Goal: Communication & Community: Answer question/provide support

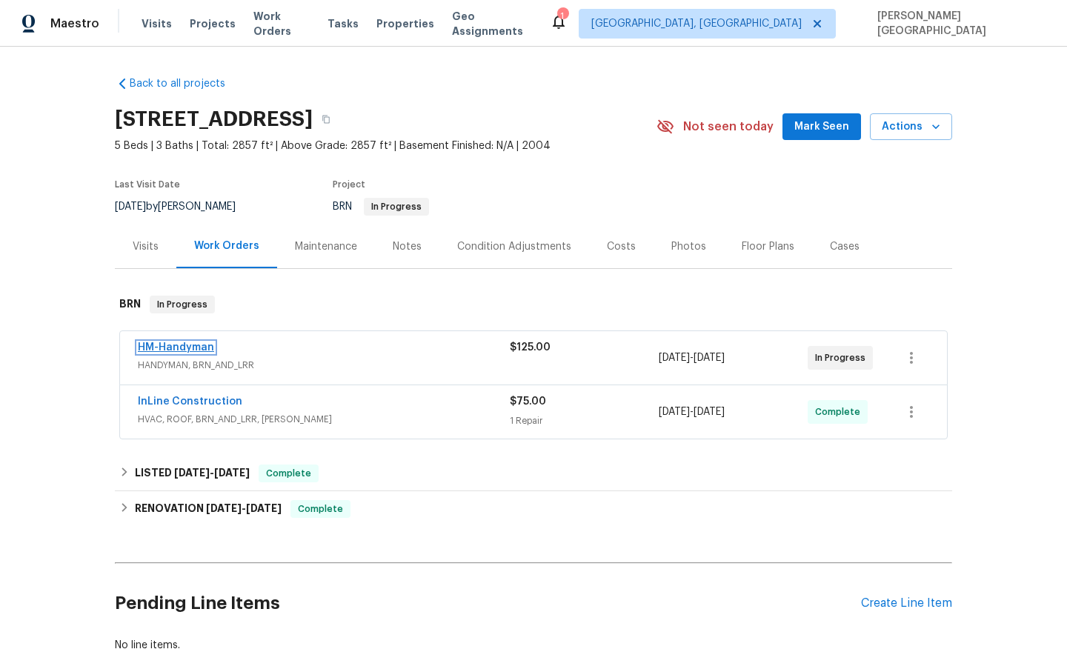
click at [184, 347] on link "HM-Handyman" at bounding box center [176, 347] width 76 height 10
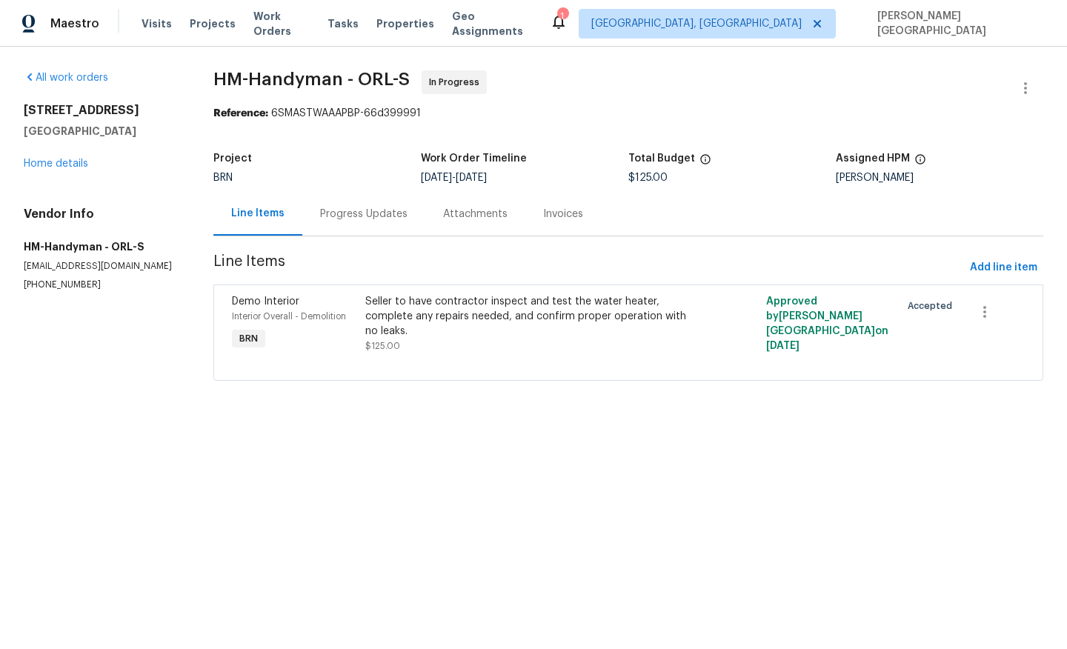
click at [234, 79] on span "HM-Handyman - ORL-S" at bounding box center [311, 79] width 196 height 18
click at [307, 79] on span "HM-Handyman - ORL-S" at bounding box center [311, 79] width 196 height 18
copy span "HM-Handyman"
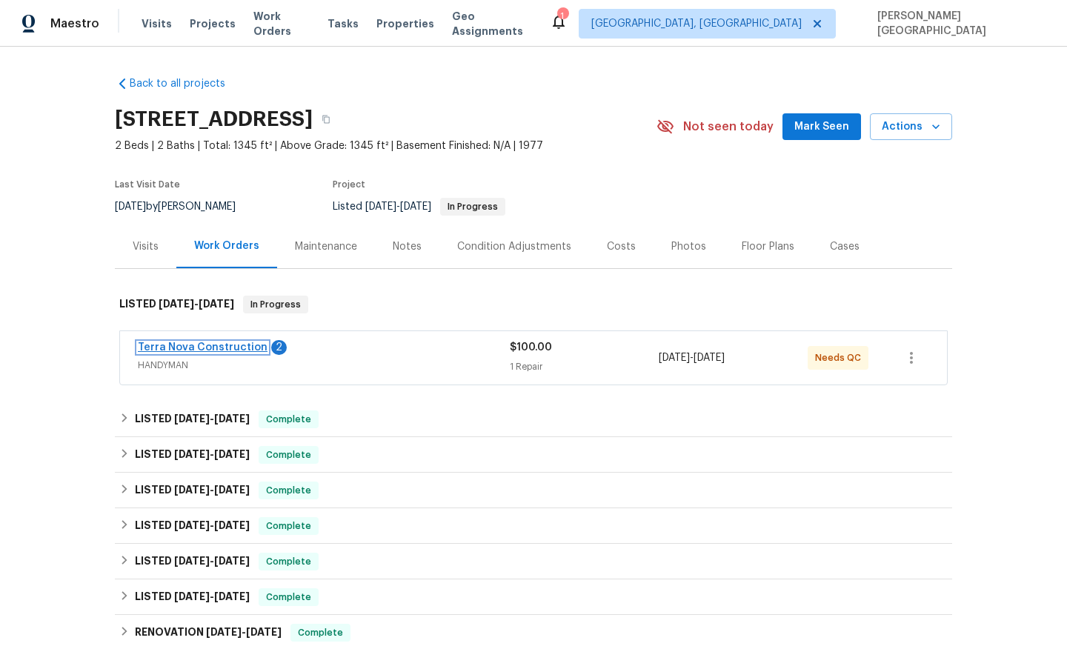
click at [212, 345] on link "Terra Nova Construction" at bounding box center [203, 347] width 130 height 10
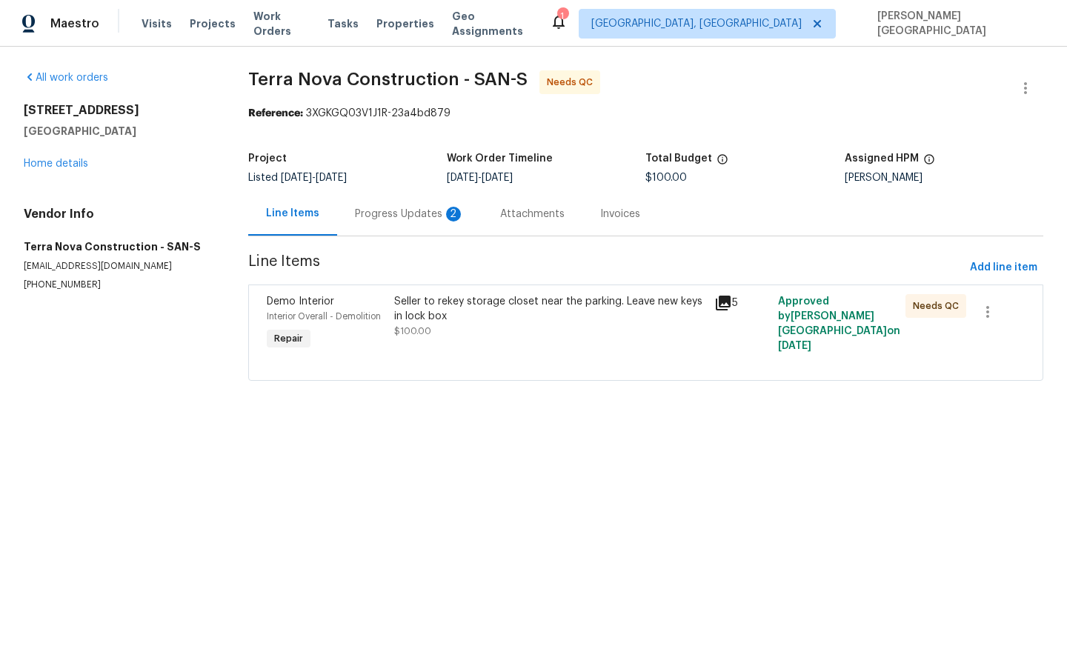
click at [396, 217] on div "Progress Updates 2" at bounding box center [410, 214] width 110 height 15
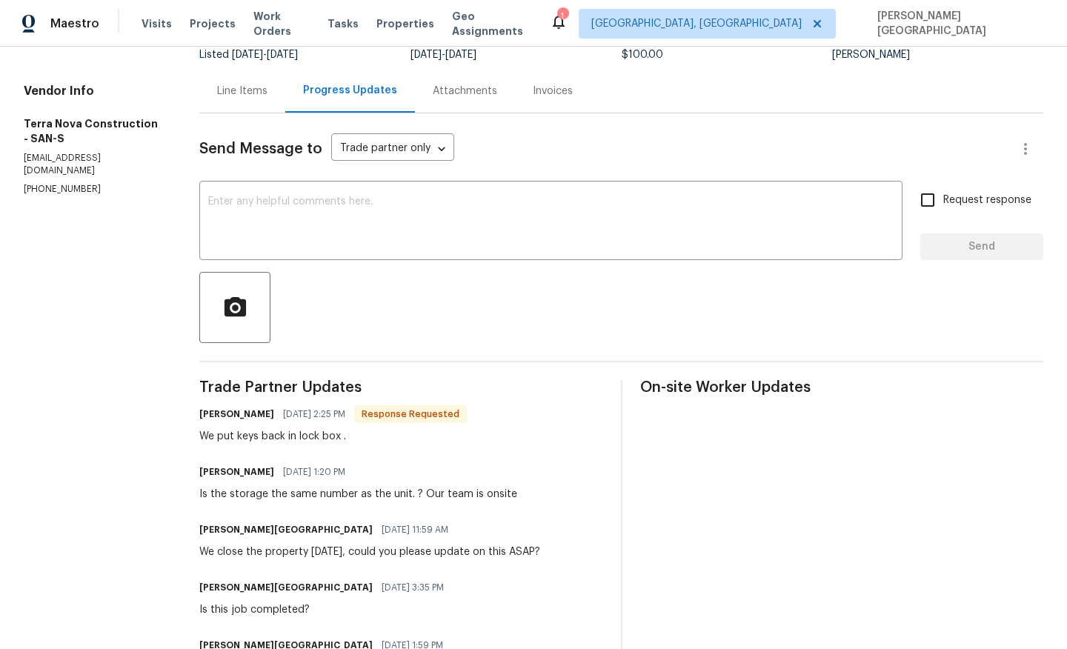
scroll to position [136, 0]
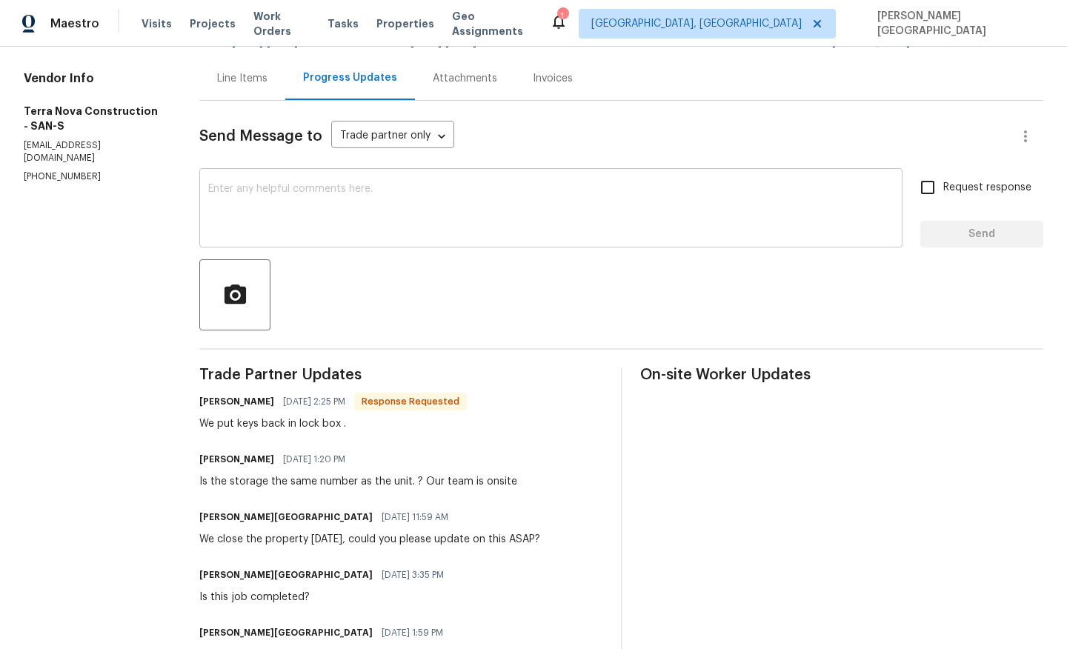
click at [281, 224] on textarea at bounding box center [550, 210] width 685 height 52
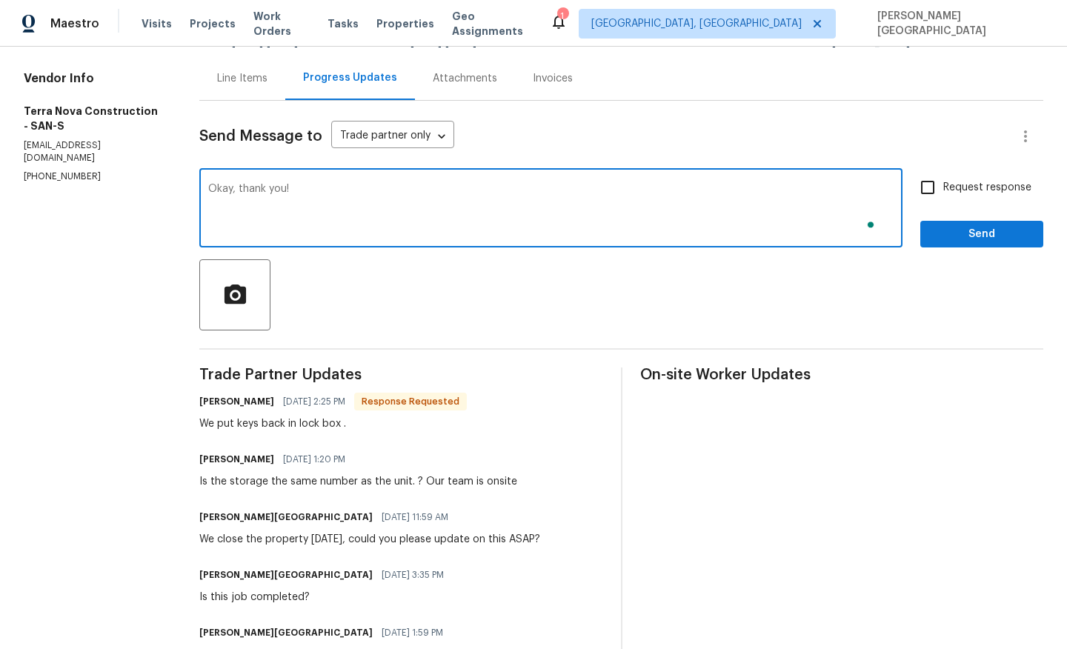
type textarea "Okay, thank you!"
click at [945, 203] on label "Request response" at bounding box center [971, 187] width 119 height 31
click at [943, 203] on input "Request response" at bounding box center [927, 187] width 31 height 31
checkbox input "true"
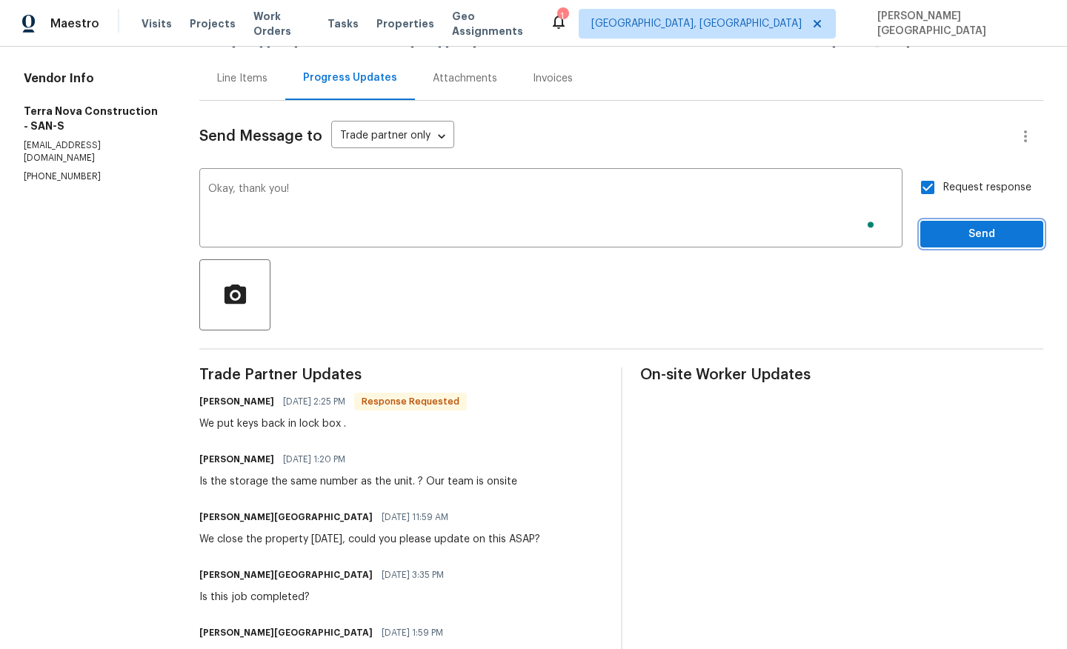
click at [950, 239] on span "Send" at bounding box center [981, 234] width 99 height 19
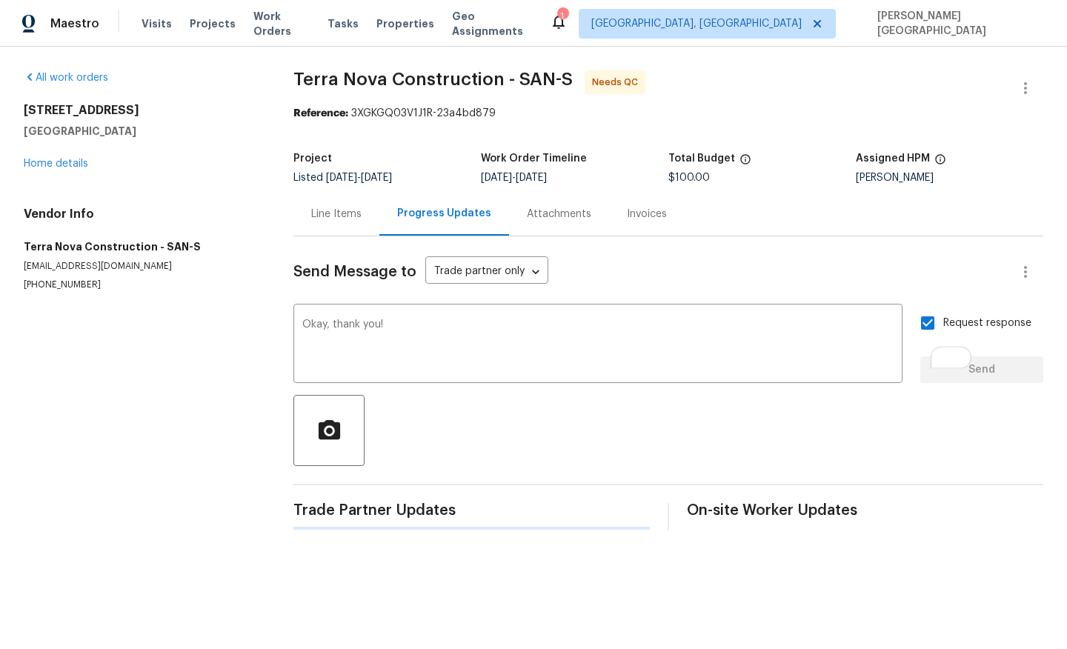
scroll to position [0, 0]
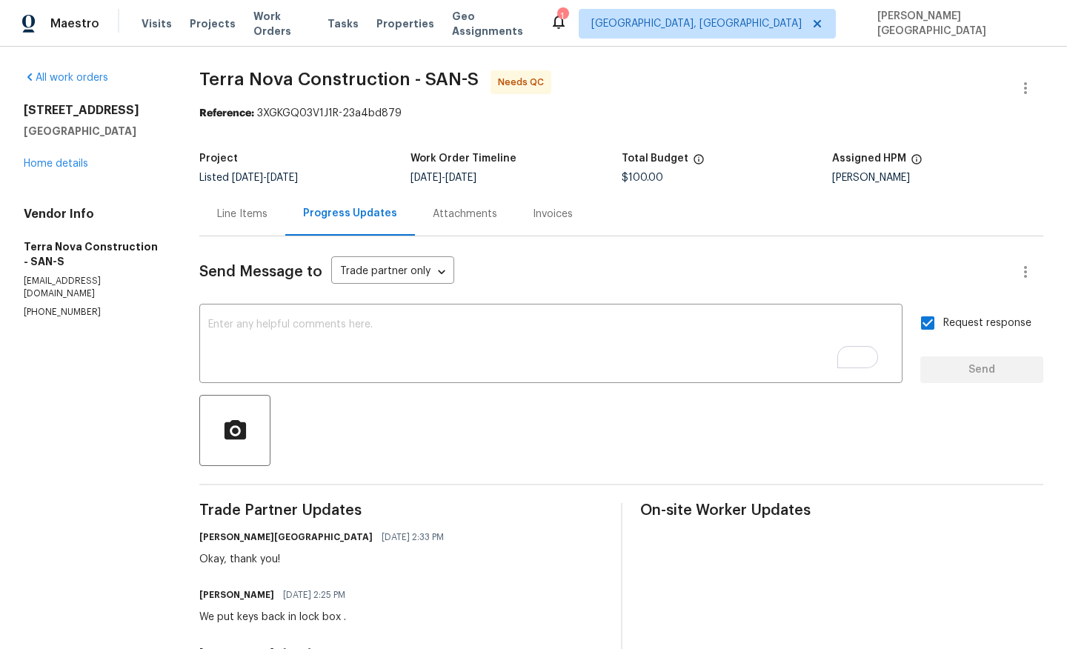
click at [267, 210] on div "Line Items" at bounding box center [242, 214] width 50 height 15
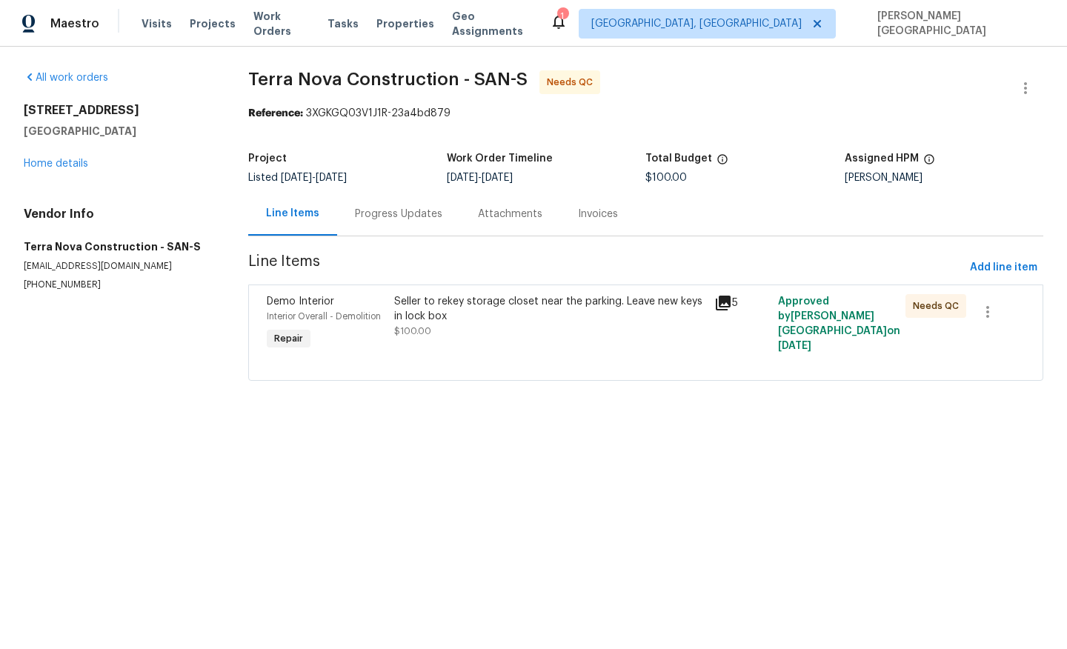
click at [456, 317] on div "Seller to rekey storage closet near the parking. Leave new keys in lock box" at bounding box center [549, 309] width 310 height 30
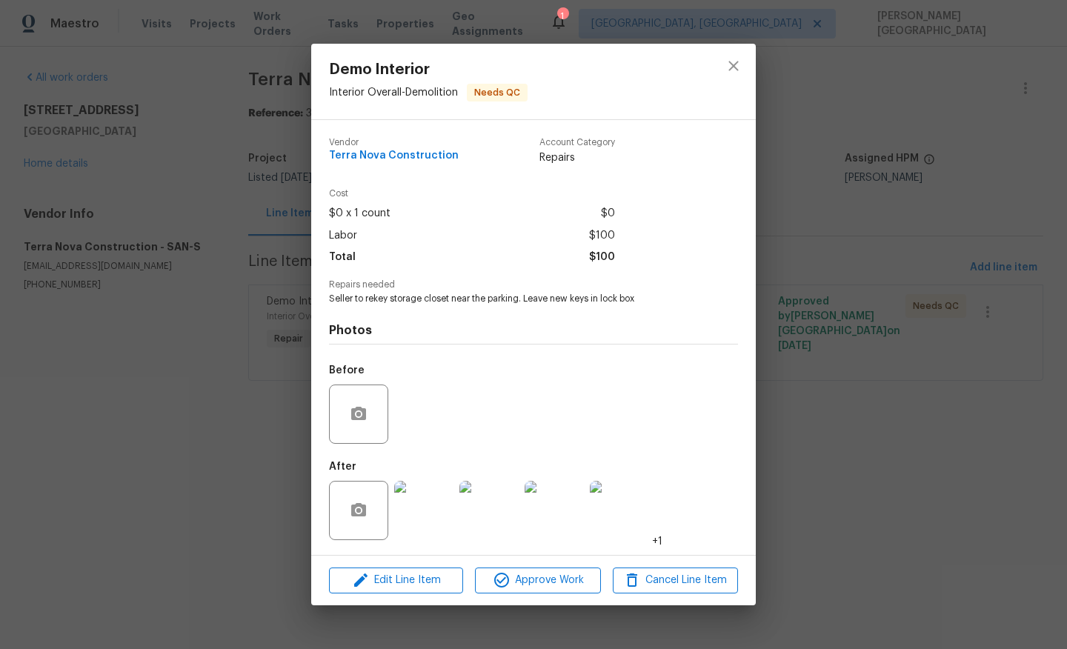
click at [430, 505] on img at bounding box center [423, 510] width 59 height 59
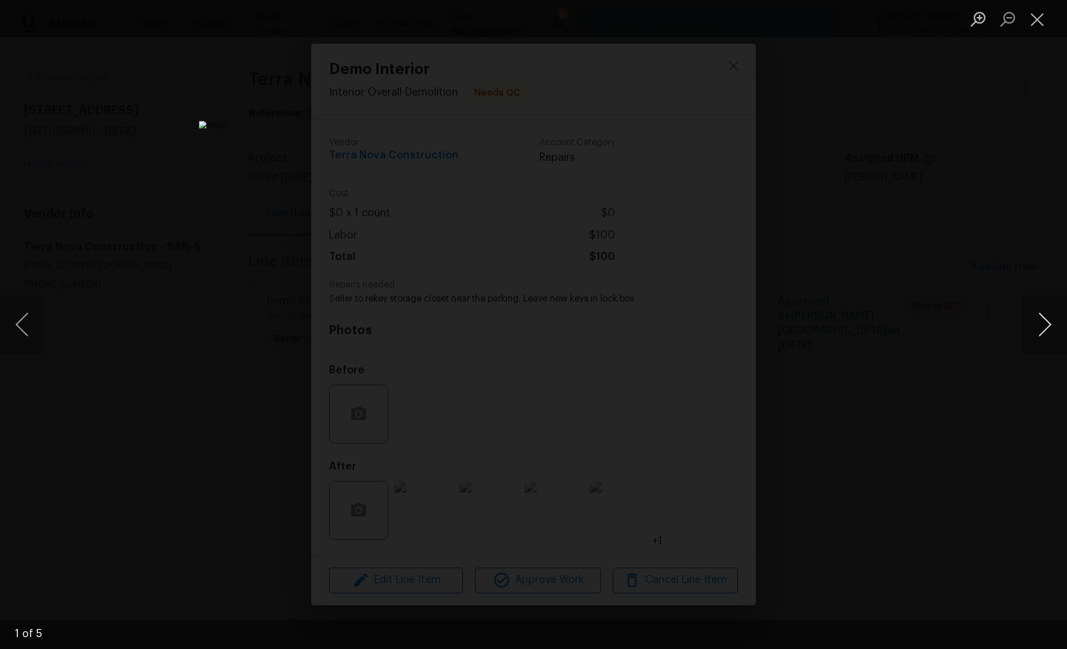
click at [1045, 327] on button "Next image" at bounding box center [1044, 324] width 44 height 59
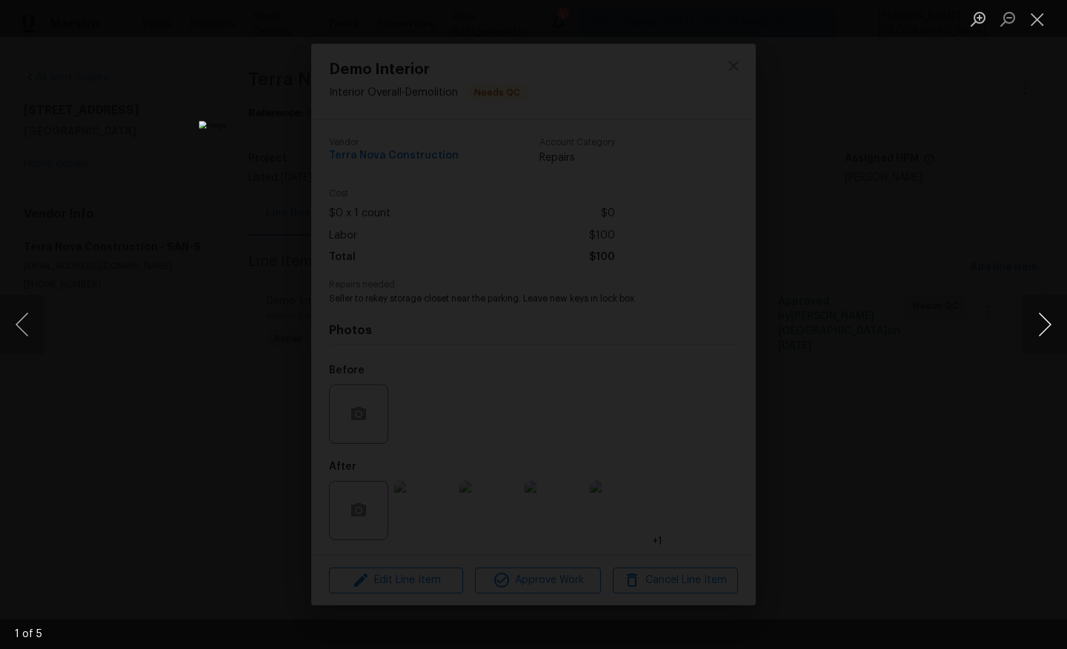
click at [1045, 327] on button "Next image" at bounding box center [1044, 324] width 44 height 59
click at [937, 223] on div "Lightbox" at bounding box center [533, 324] width 1067 height 649
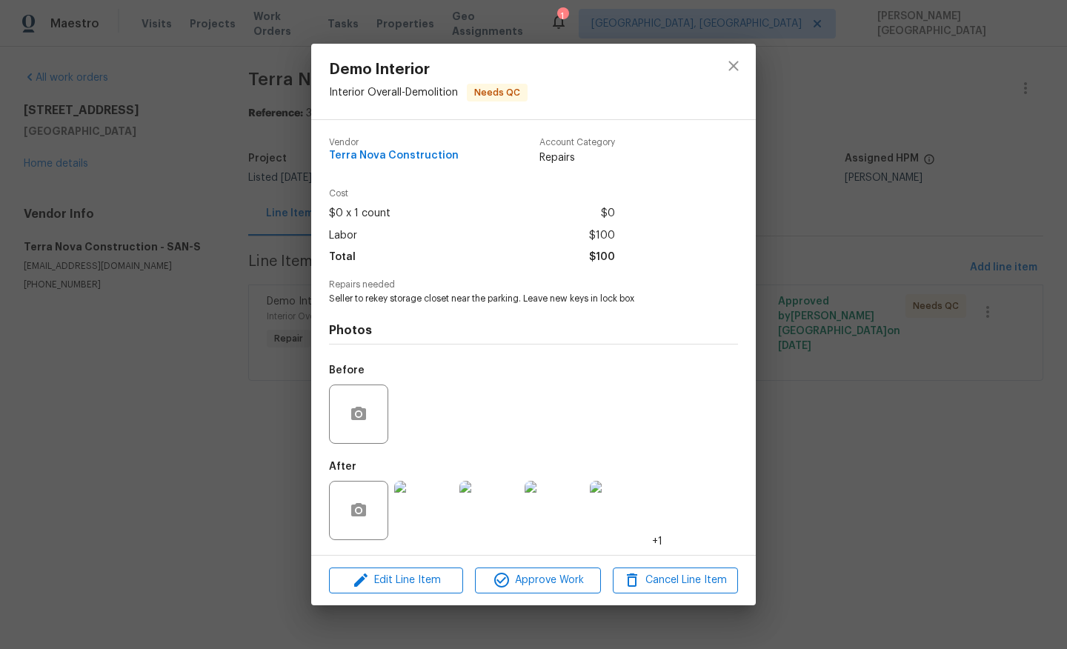
click at [197, 202] on div "Demo Interior Interior Overall - Demolition Needs QC Vendor Terra Nova Construc…" at bounding box center [533, 324] width 1067 height 649
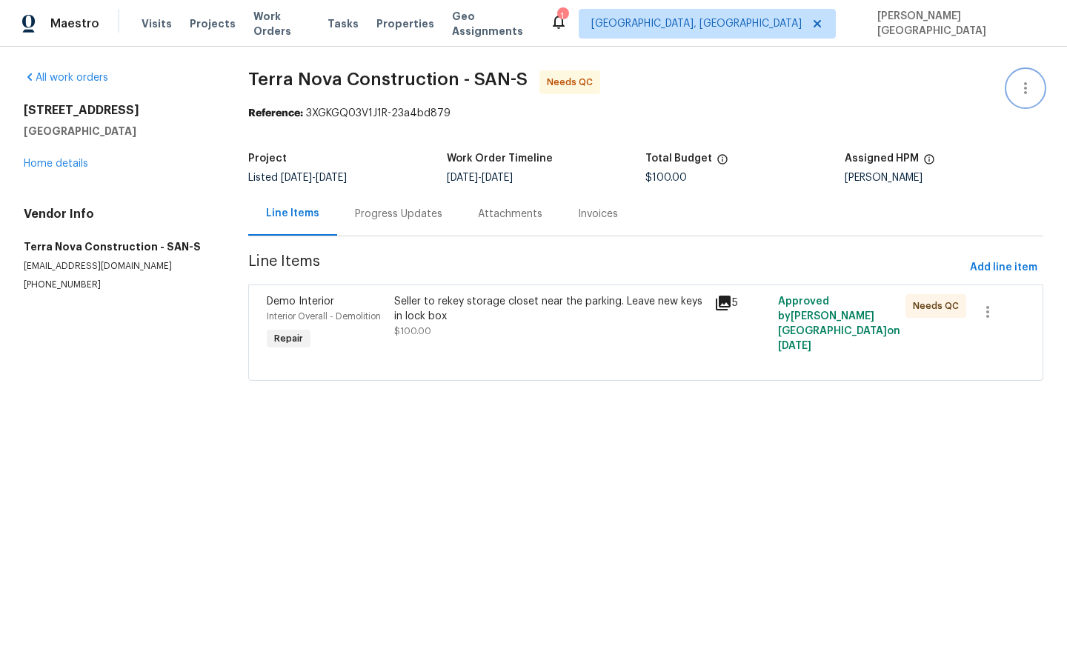
click at [1028, 87] on icon "button" at bounding box center [1026, 88] width 18 height 18
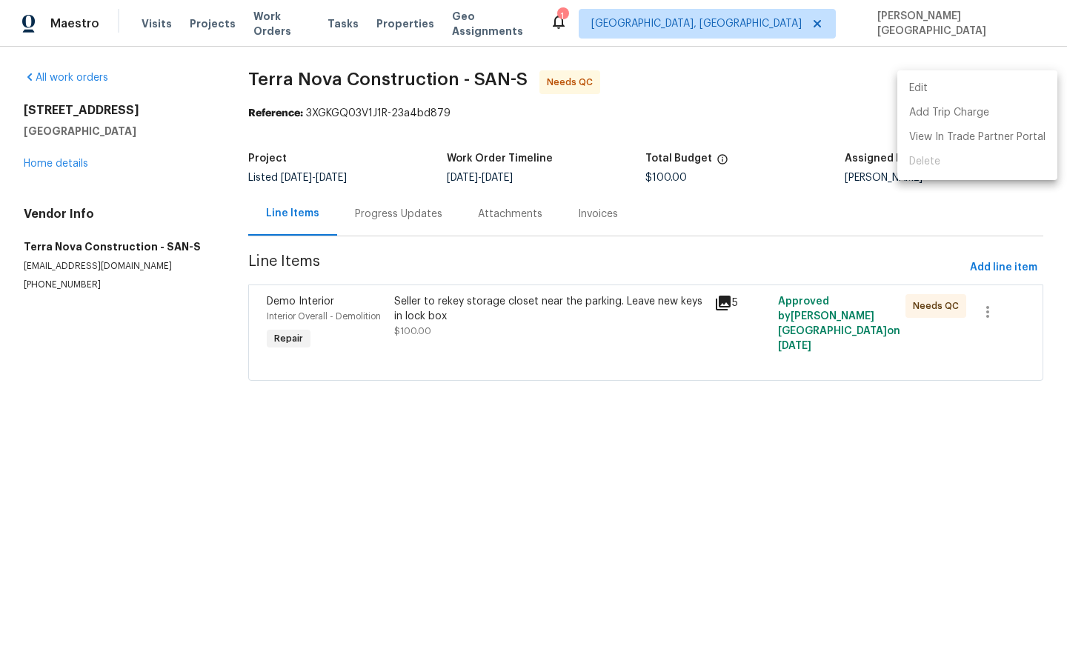
click at [960, 84] on li "Edit" at bounding box center [977, 88] width 160 height 24
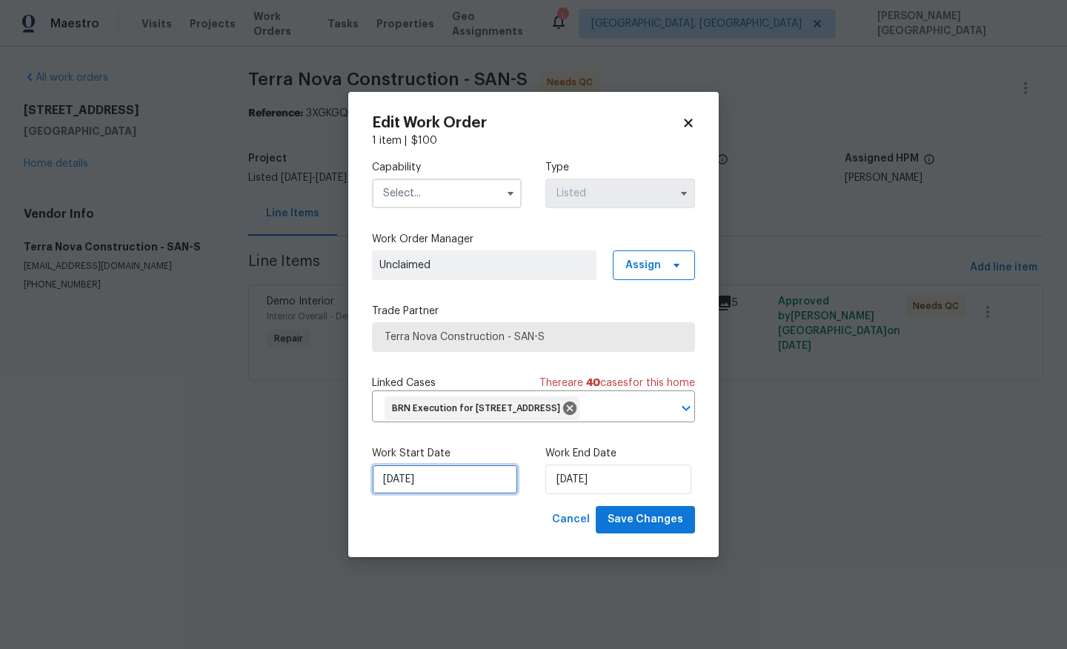
click at [442, 488] on input "8/27/2025" at bounding box center [445, 480] width 146 height 30
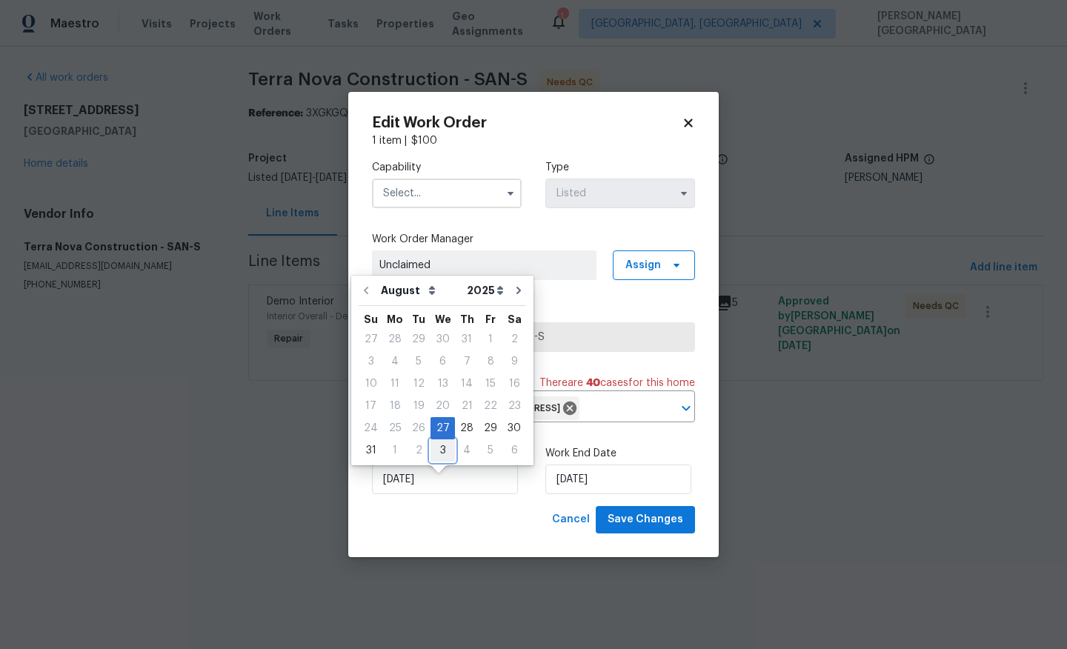
click at [433, 450] on div "3" at bounding box center [442, 450] width 24 height 21
type input "[DATE]"
select select "8"
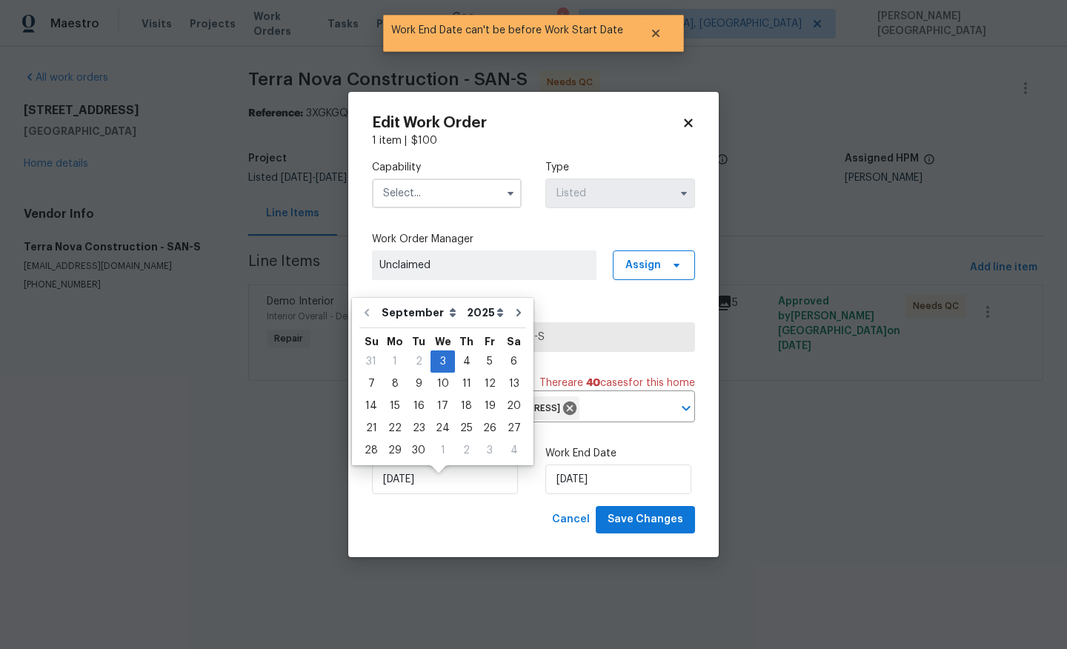
click at [421, 182] on input "text" at bounding box center [447, 194] width 150 height 30
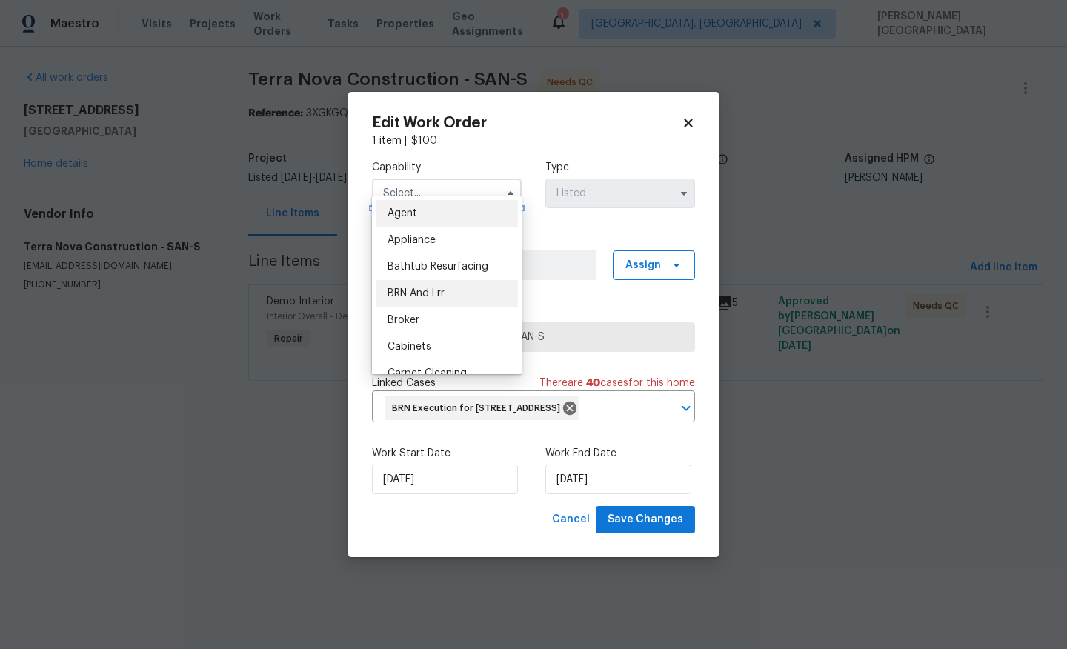
click at [424, 290] on span "BRN And Lrr" at bounding box center [415, 293] width 57 height 10
type input "BRN And Lrr"
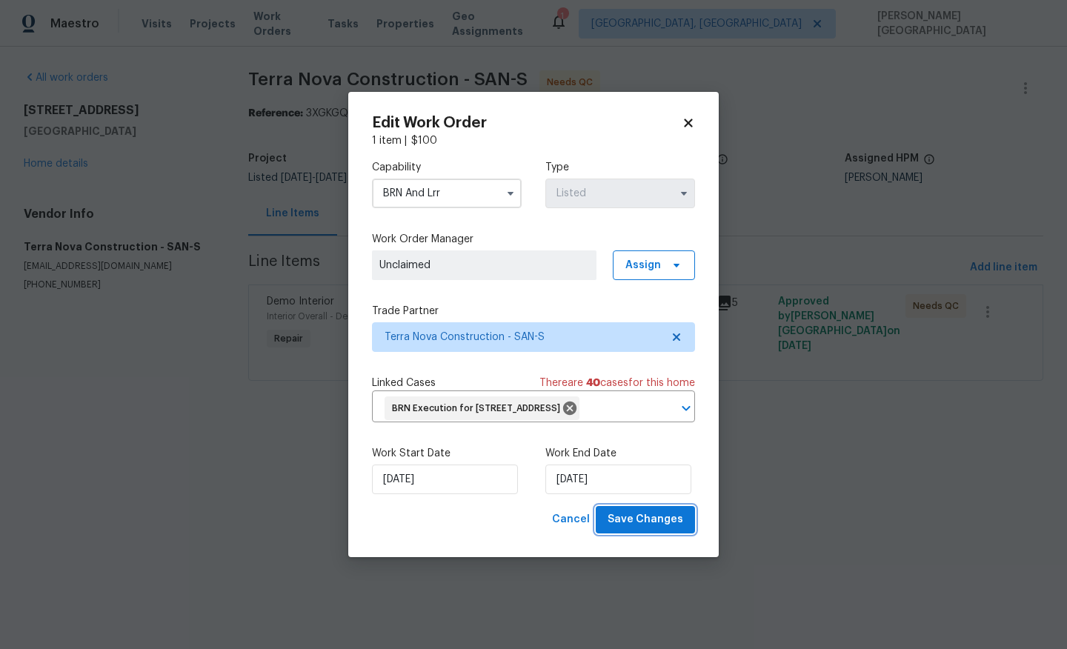
click at [636, 529] on span "Save Changes" at bounding box center [646, 519] width 76 height 19
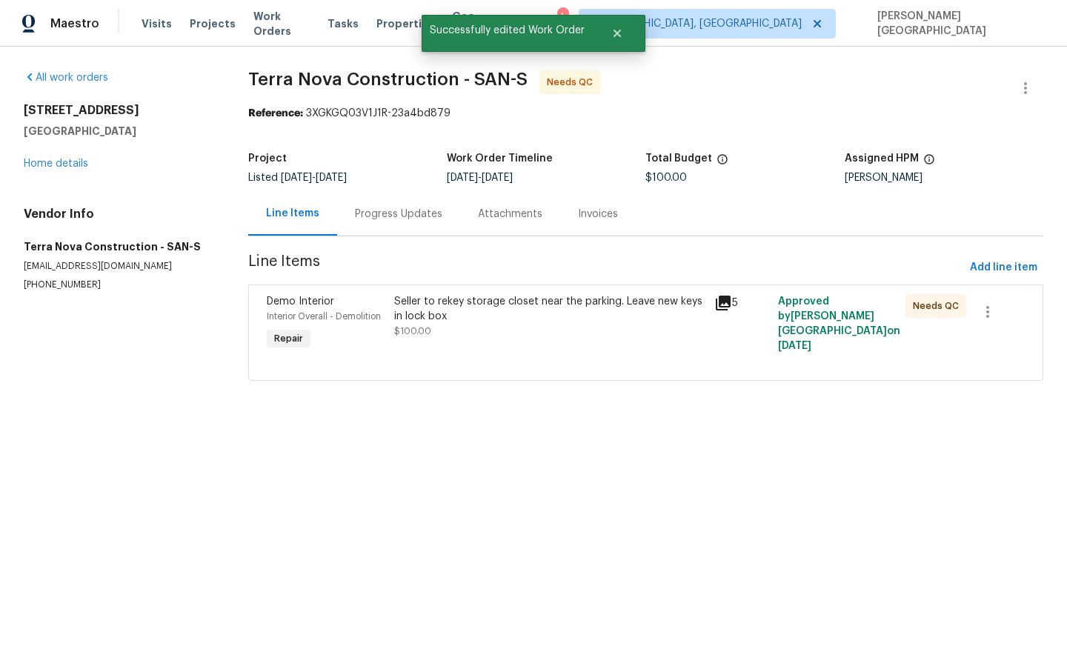
click at [431, 330] on span "$100.00" at bounding box center [412, 331] width 37 height 9
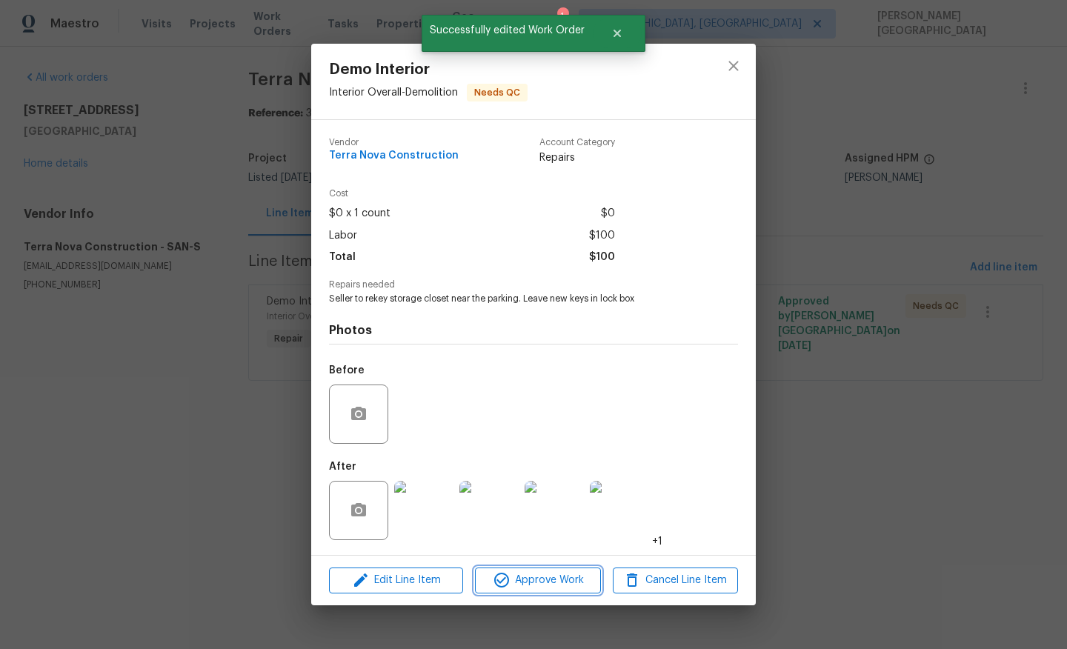
click at [513, 579] on span "Approve Work" at bounding box center [537, 580] width 116 height 19
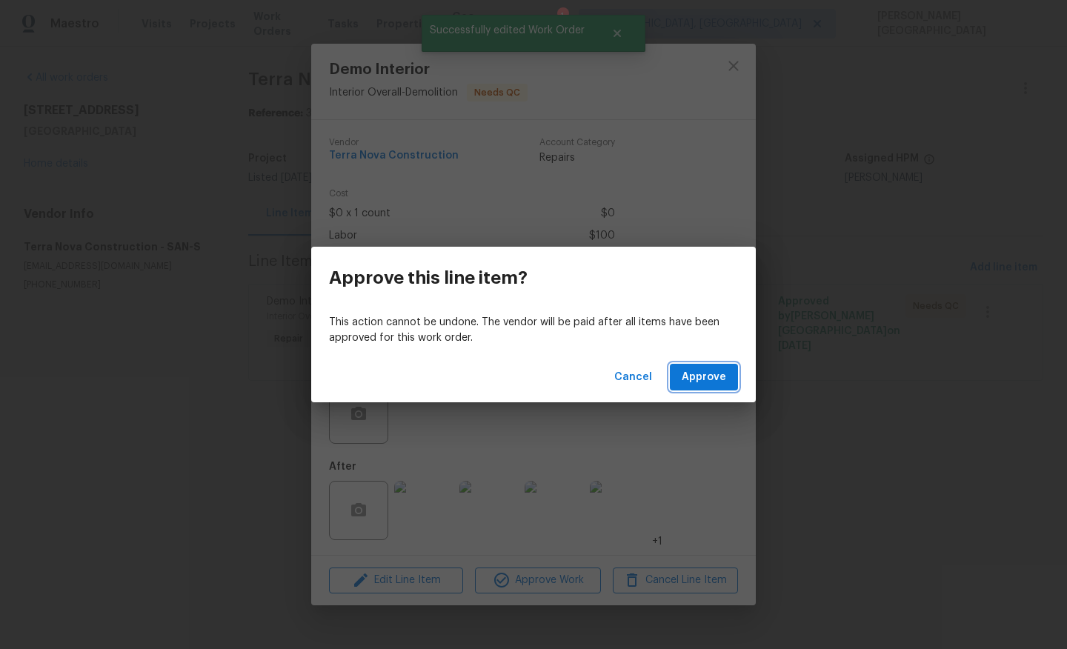
click at [695, 369] on span "Approve" at bounding box center [704, 377] width 44 height 19
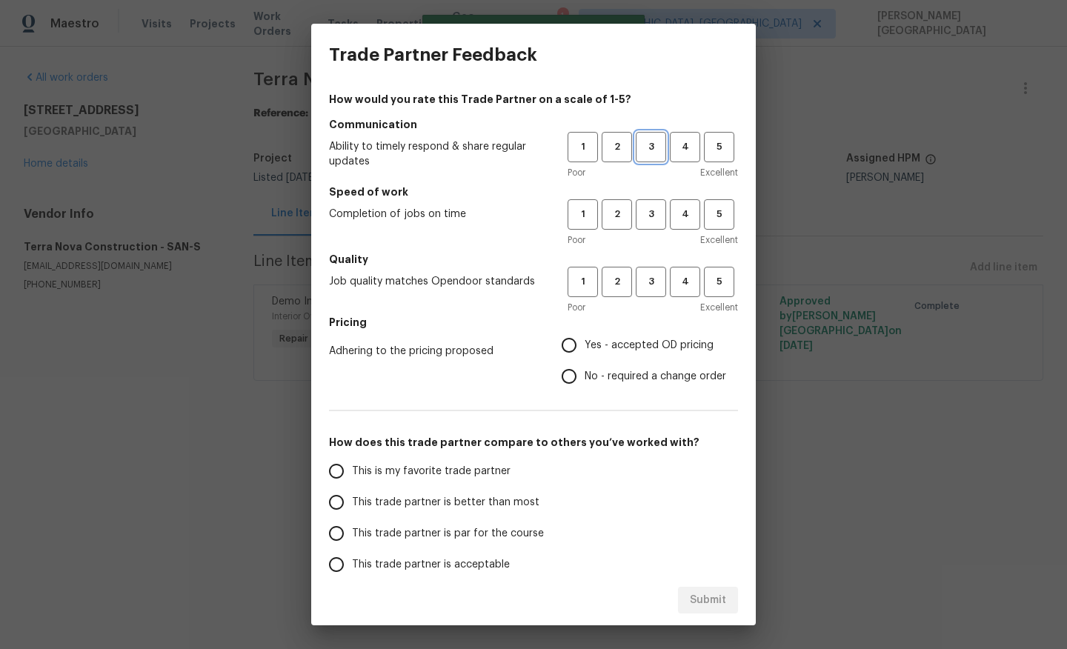
click at [654, 146] on span "3" at bounding box center [650, 147] width 27 height 17
click at [654, 215] on span "3" at bounding box center [650, 214] width 27 height 17
click at [653, 303] on div "Poor Excellent" at bounding box center [653, 307] width 170 height 15
click at [653, 282] on span "3" at bounding box center [650, 281] width 27 height 17
click at [583, 368] on input "No - required a change order" at bounding box center [568, 376] width 31 height 31
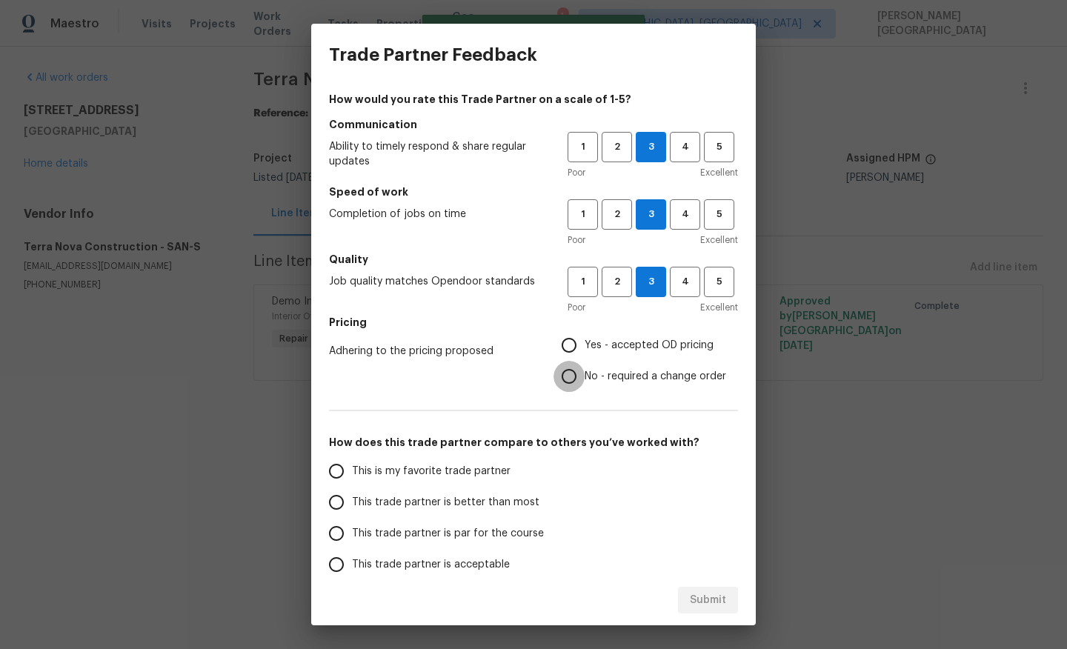
radio input "true"
click at [442, 486] on label "This is my favorite trade partner" at bounding box center [438, 471] width 234 height 31
click at [352, 486] on input "This is my favorite trade partner" at bounding box center [336, 471] width 31 height 31
radio input "false"
click at [447, 495] on span "This trade partner is better than most" at bounding box center [445, 503] width 187 height 16
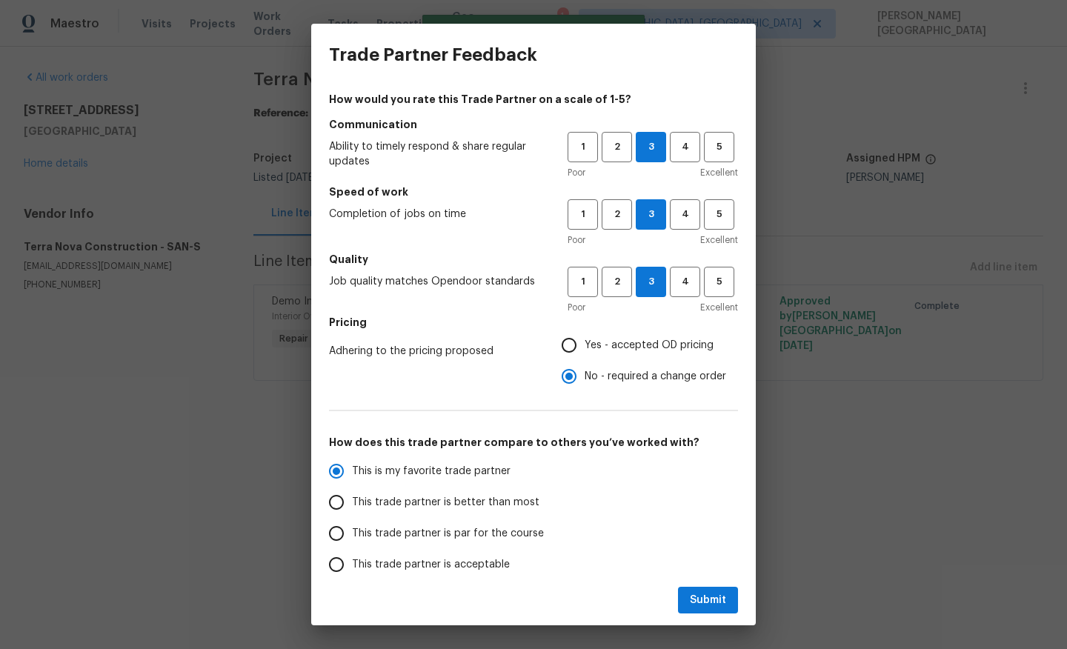
click at [352, 495] on input "This trade partner is better than most" at bounding box center [336, 502] width 31 height 31
click at [688, 591] on button "Submit" at bounding box center [708, 600] width 60 height 27
radio input "true"
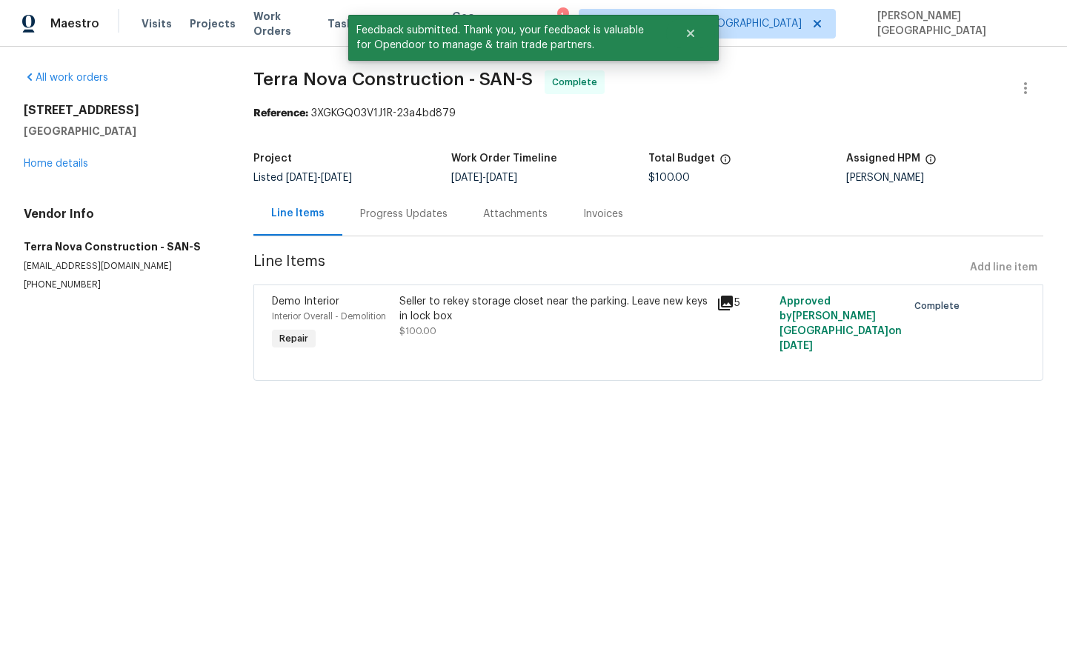
click at [419, 210] on div "Progress Updates" at bounding box center [403, 214] width 87 height 15
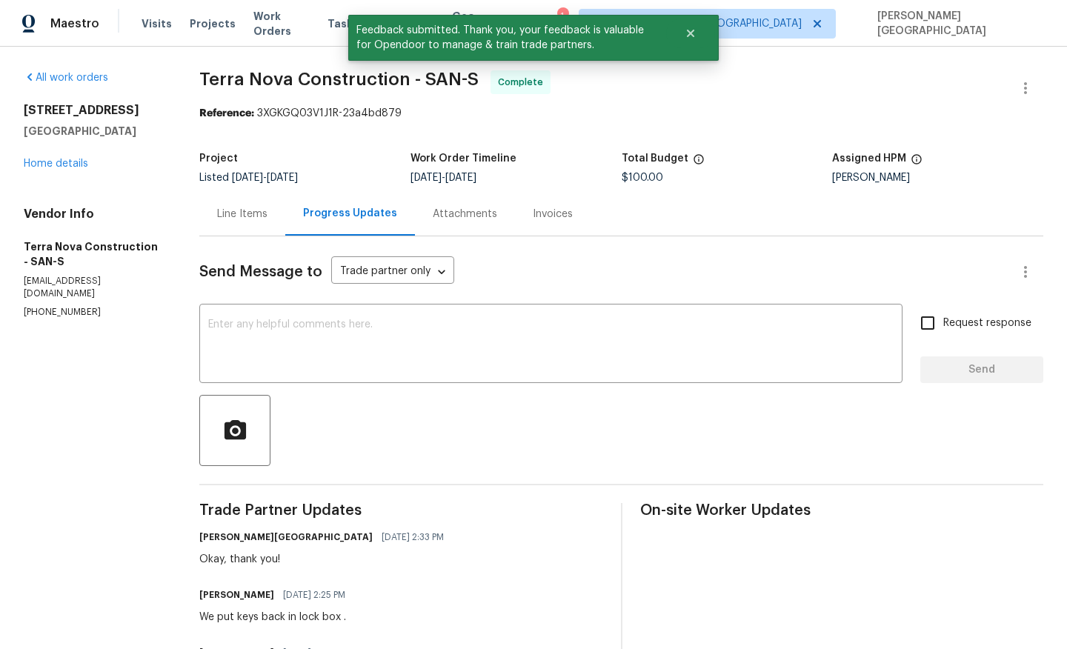
click at [232, 87] on span "Terra Nova Construction - SAN-S" at bounding box center [338, 79] width 279 height 18
click at [385, 87] on span "Terra Nova Construction - SAN-S" at bounding box center [338, 79] width 279 height 18
copy span "Terra Nova Construction"
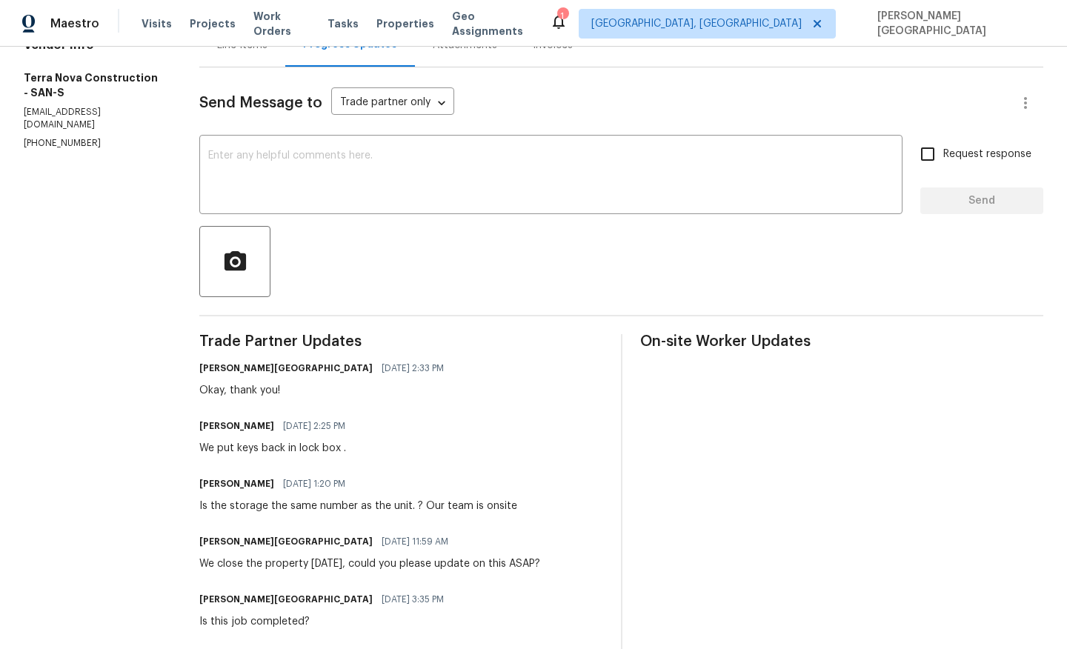
scroll to position [244, 0]
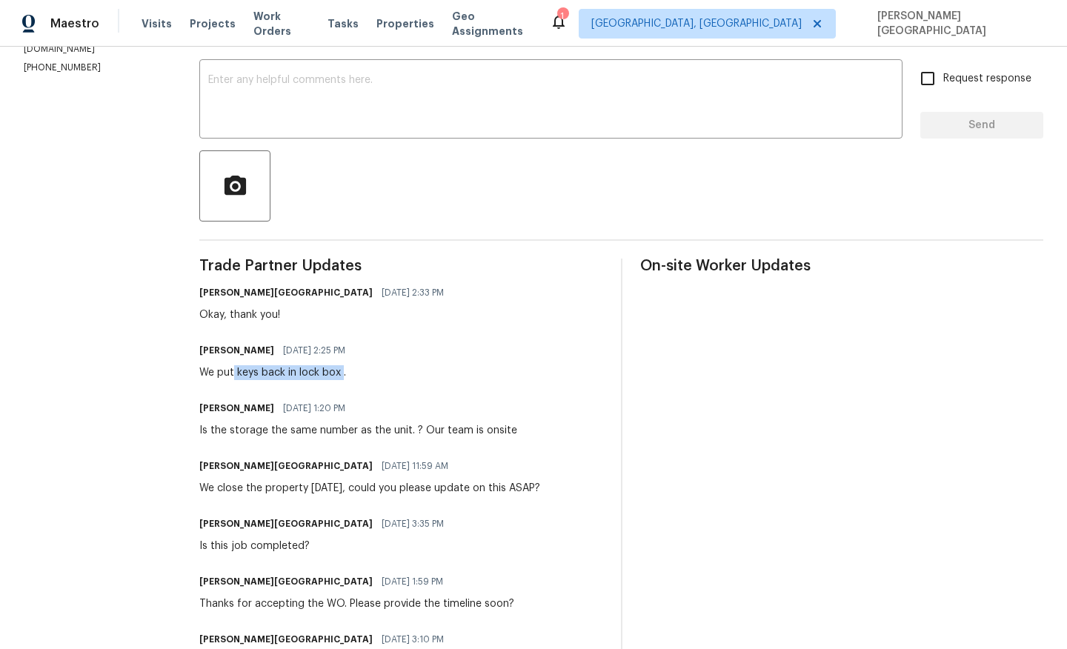
drag, startPoint x: 248, startPoint y: 370, endPoint x: 356, endPoint y: 374, distance: 107.5
click at [354, 374] on div "We put keys back in lock box ." at bounding box center [276, 372] width 155 height 15
copy div "keys back in lock box"
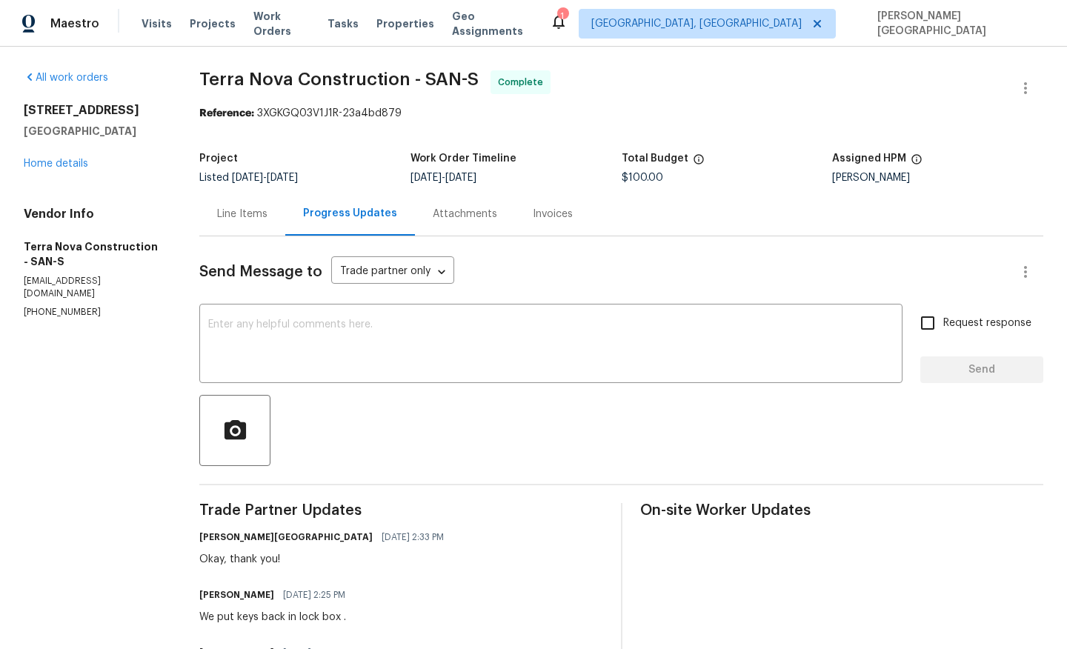
click at [257, 206] on div "Line Items" at bounding box center [242, 214] width 86 height 44
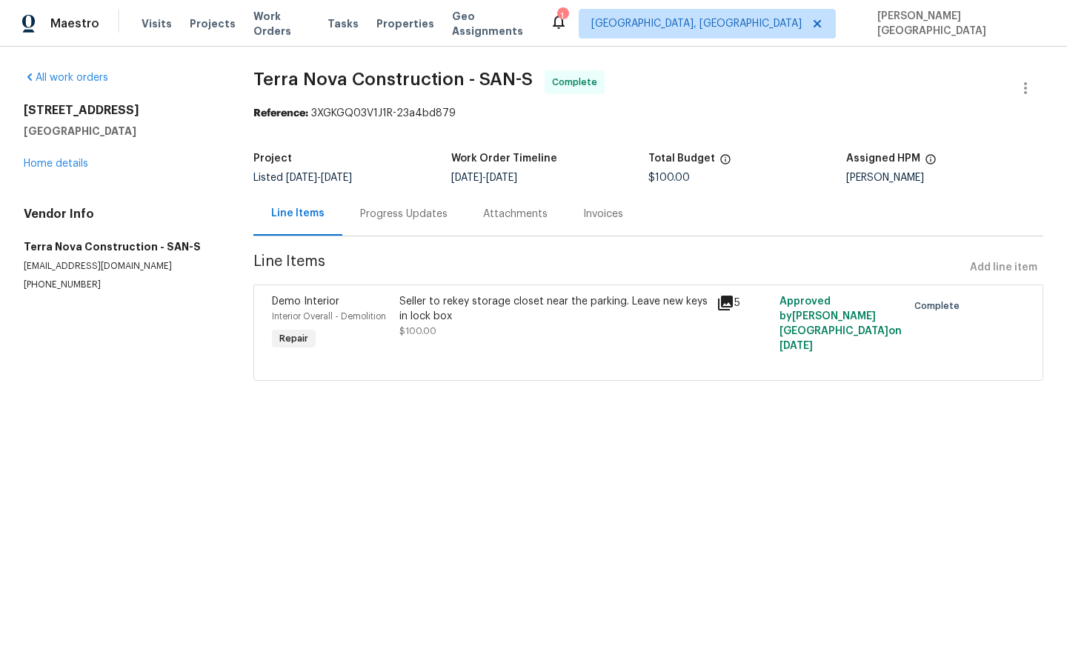
click at [460, 329] on div "Seller to rekey storage closet near the parking. Leave new keys in lock box $10…" at bounding box center [553, 316] width 308 height 44
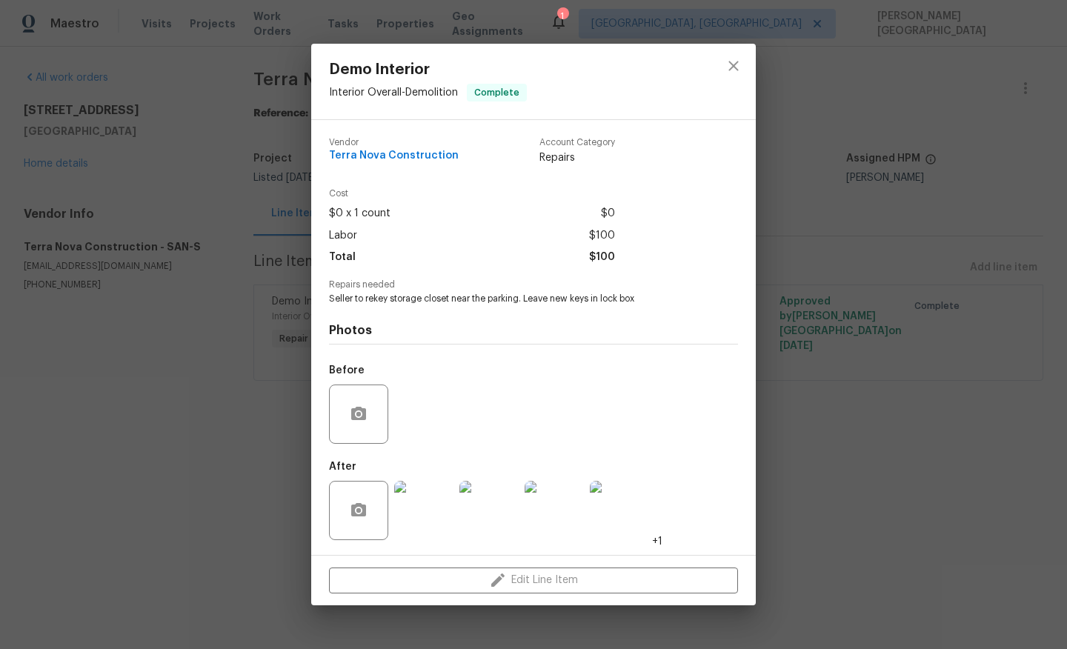
click at [488, 520] on img at bounding box center [488, 510] width 59 height 59
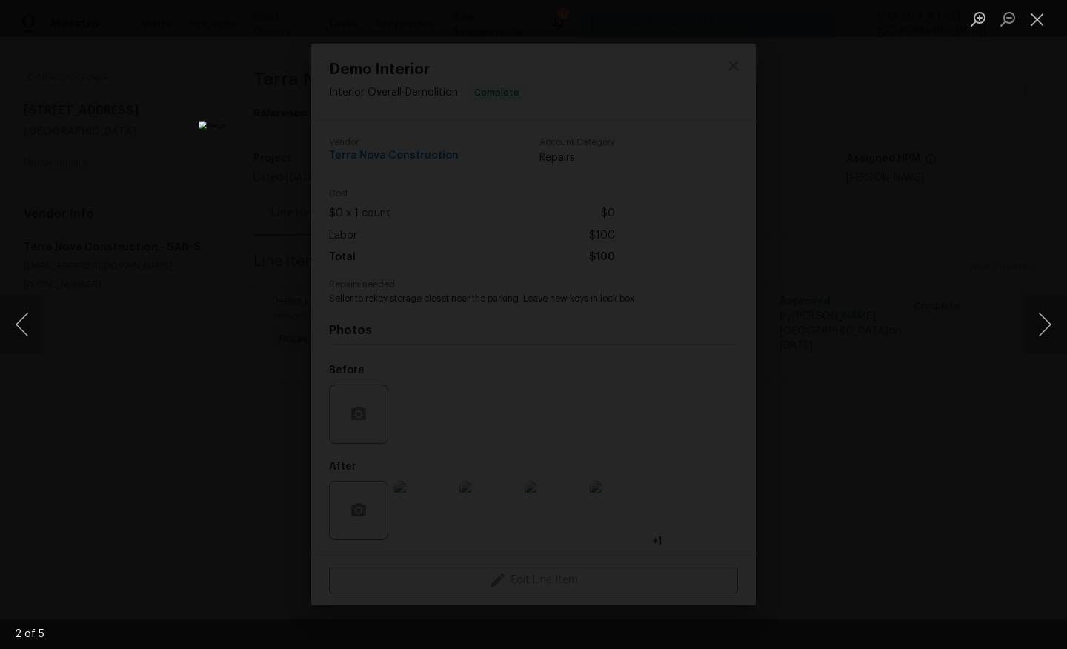
click at [890, 292] on div "Lightbox" at bounding box center [533, 324] width 1067 height 649
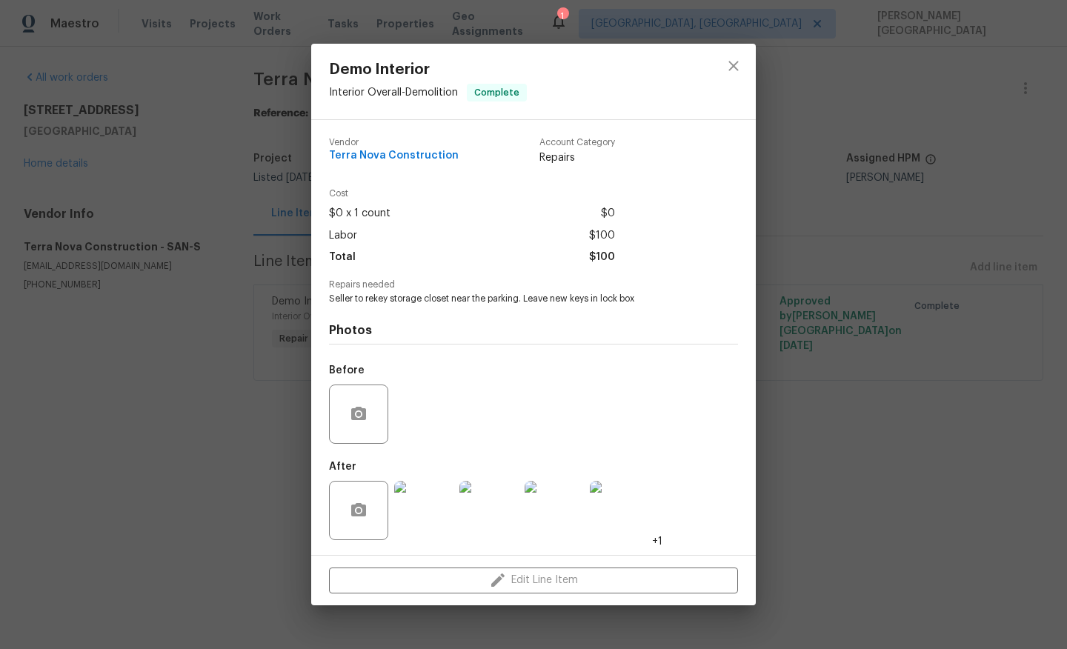
click at [197, 299] on div "Demo Interior Interior Overall - Demolition Complete Vendor Terra Nova Construc…" at bounding box center [533, 324] width 1067 height 649
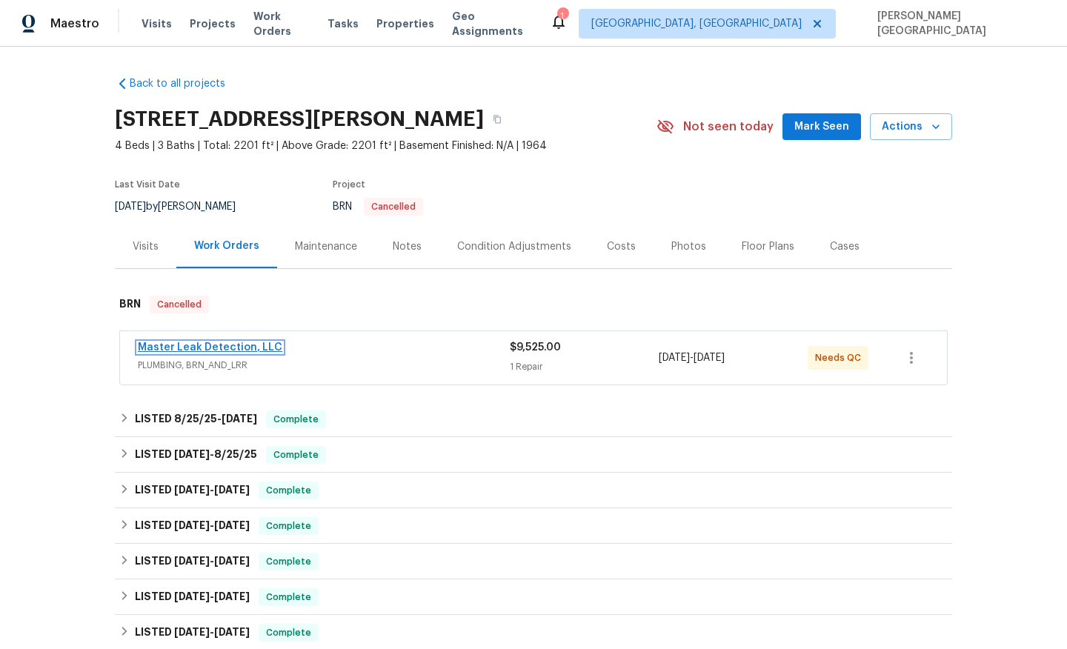
click at [237, 346] on link "Master Leak Detection, LLC" at bounding box center [210, 347] width 144 height 10
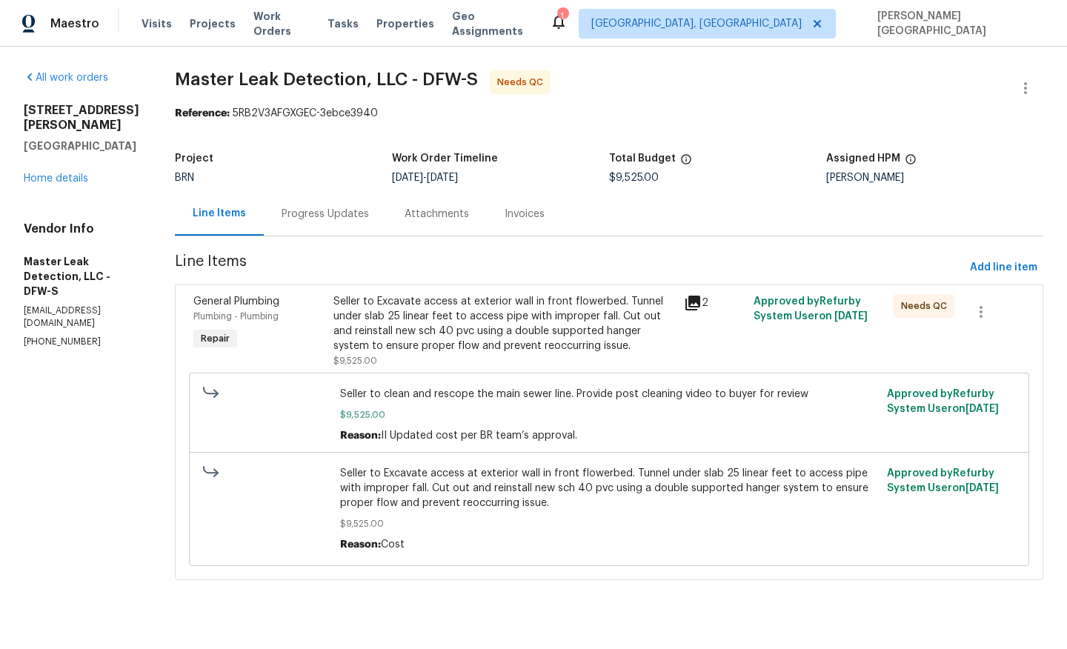
click at [379, 322] on div "Seller to Excavate access at exterior wall in front flowerbed. Tunnel under sla…" at bounding box center [504, 323] width 342 height 59
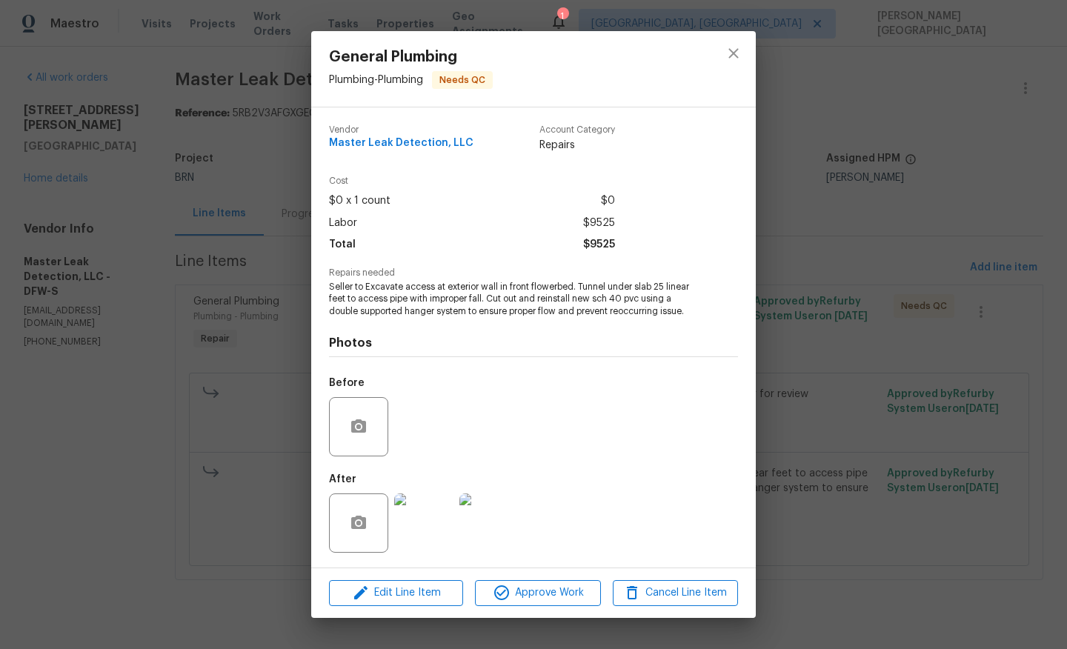
click at [429, 522] on img at bounding box center [423, 522] width 59 height 59
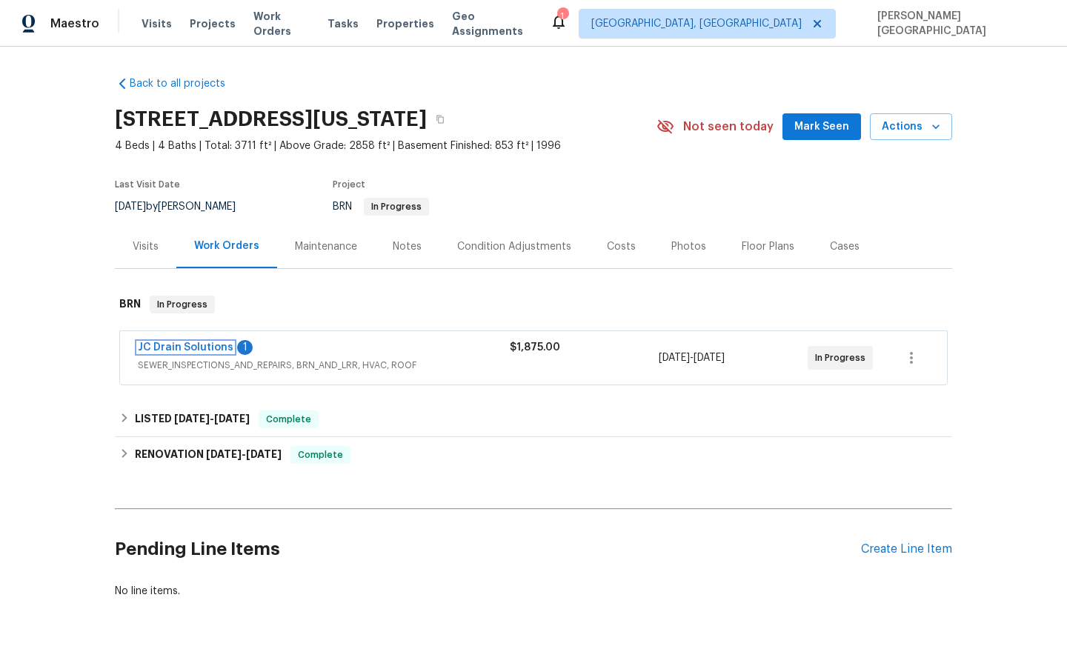
click at [192, 345] on link "JC Drain Solutions" at bounding box center [186, 347] width 96 height 10
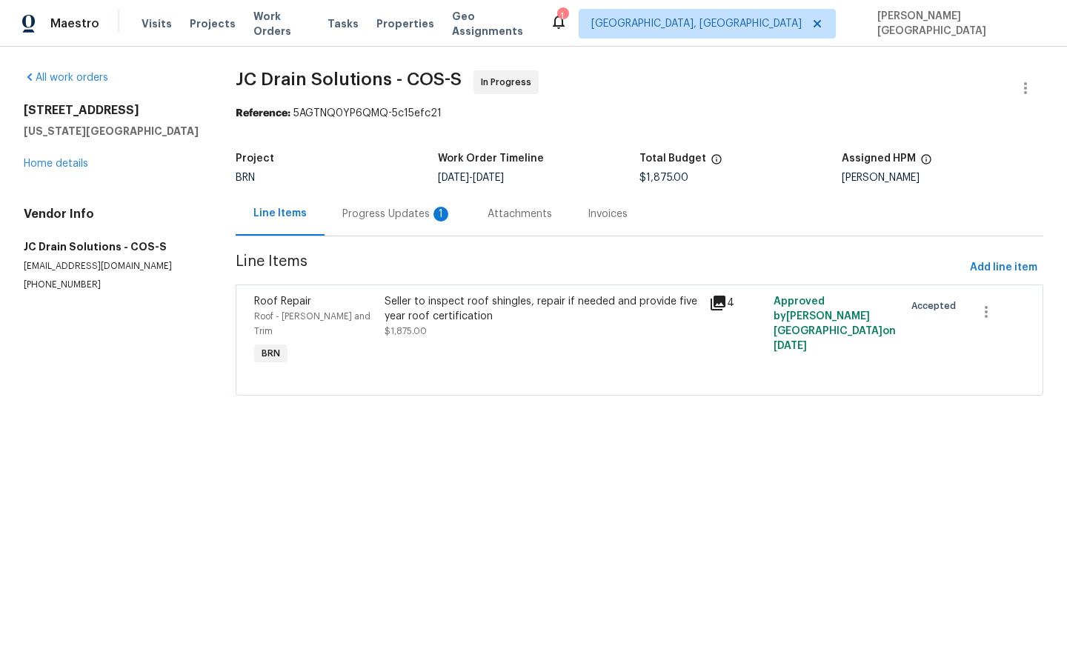
click at [390, 217] on div "Progress Updates 1" at bounding box center [397, 214] width 110 height 15
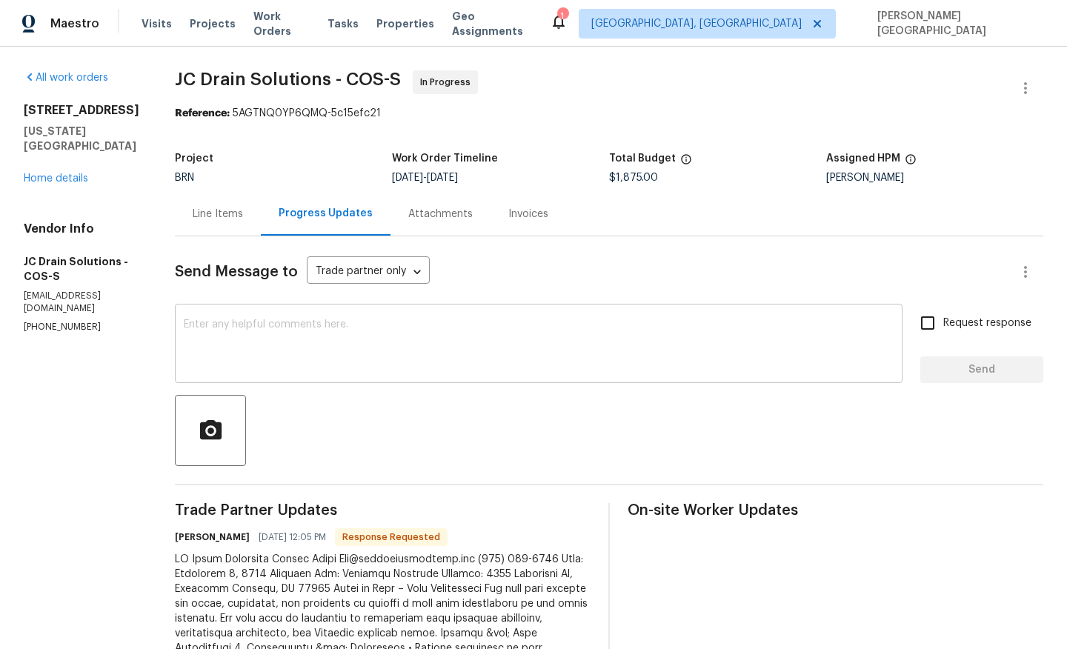
click at [293, 359] on textarea at bounding box center [539, 345] width 710 height 52
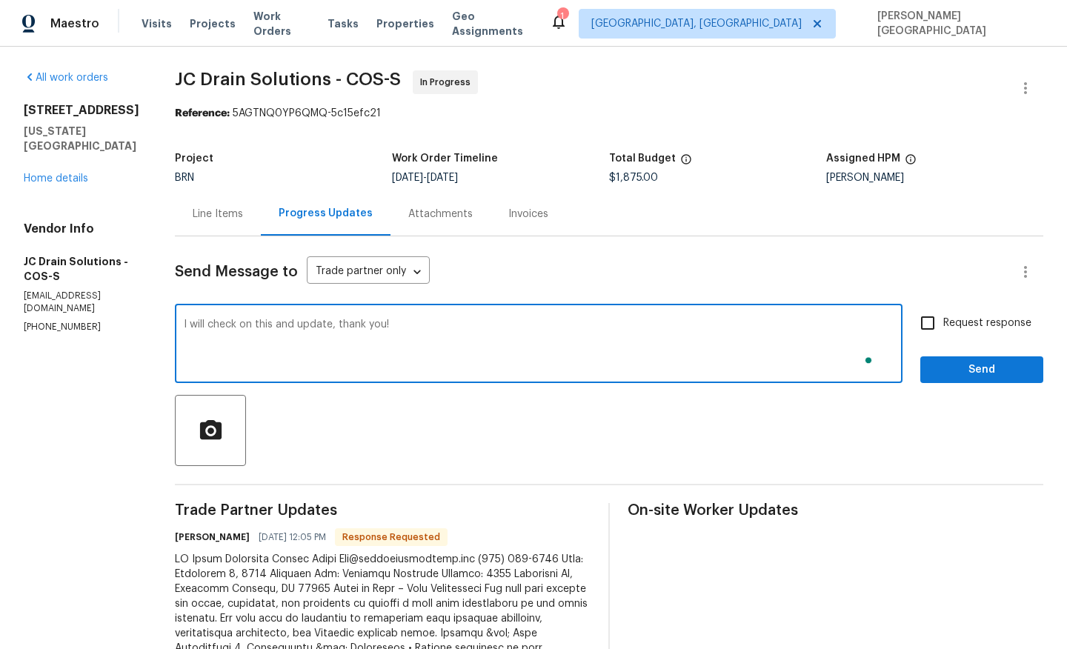
type textarea "I will check on this and update, thank you!"
click at [945, 320] on span "Request response" at bounding box center [987, 324] width 88 height 16
click at [943, 320] on input "Request response" at bounding box center [927, 322] width 31 height 31
checkbox input "true"
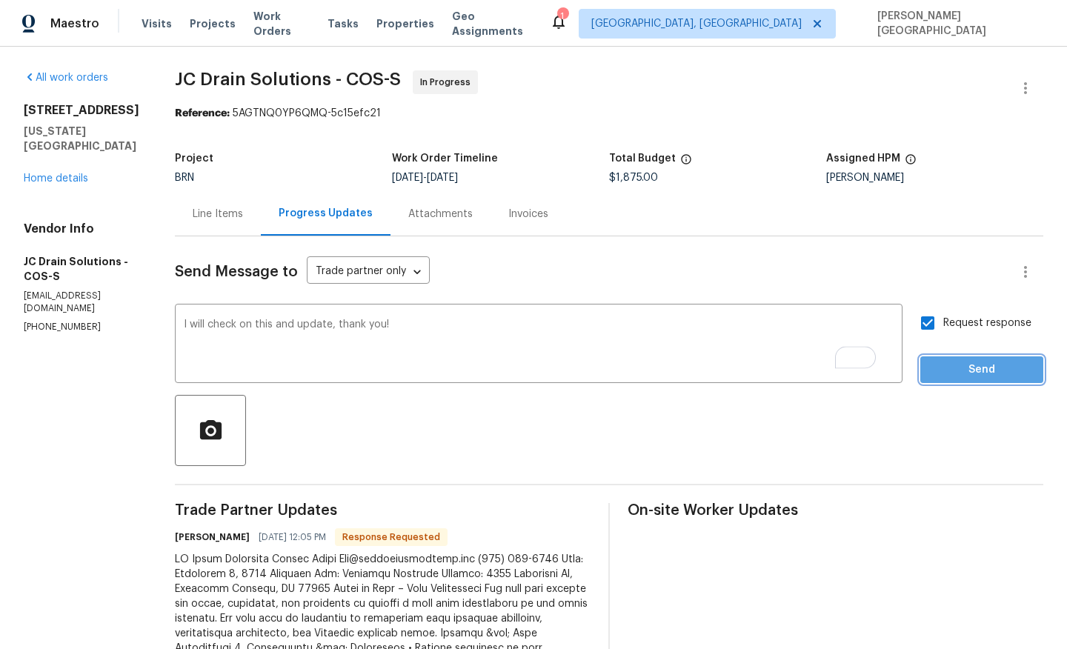
click at [959, 382] on button "Send" at bounding box center [981, 369] width 123 height 27
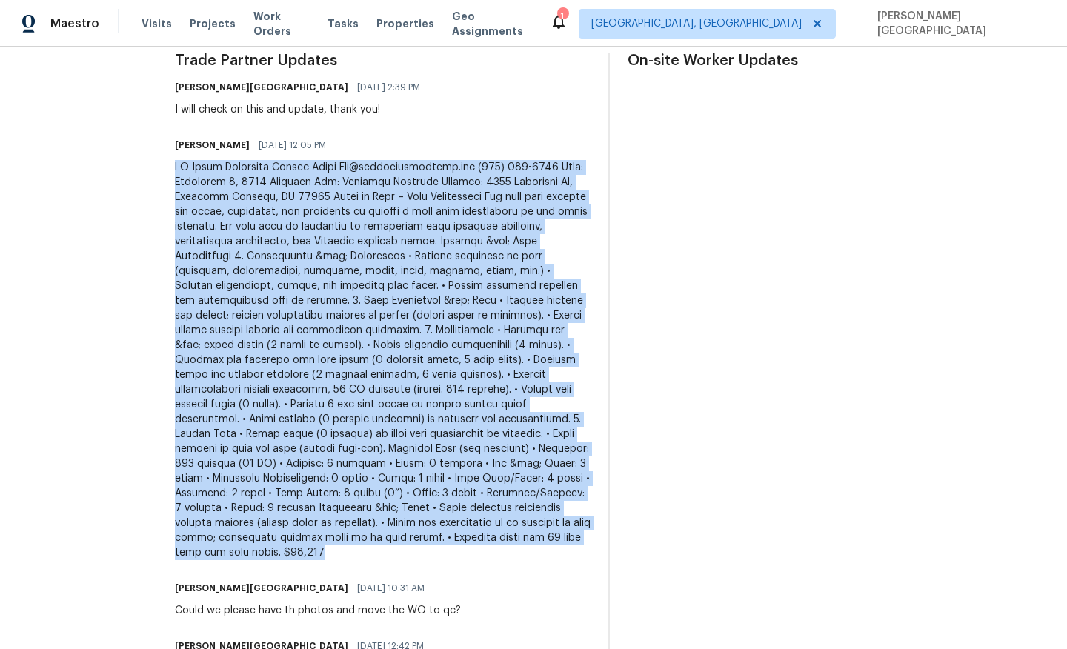
drag, startPoint x: 191, startPoint y: 167, endPoint x: 488, endPoint y: 533, distance: 470.8
click at [488, 533] on div at bounding box center [383, 360] width 416 height 400
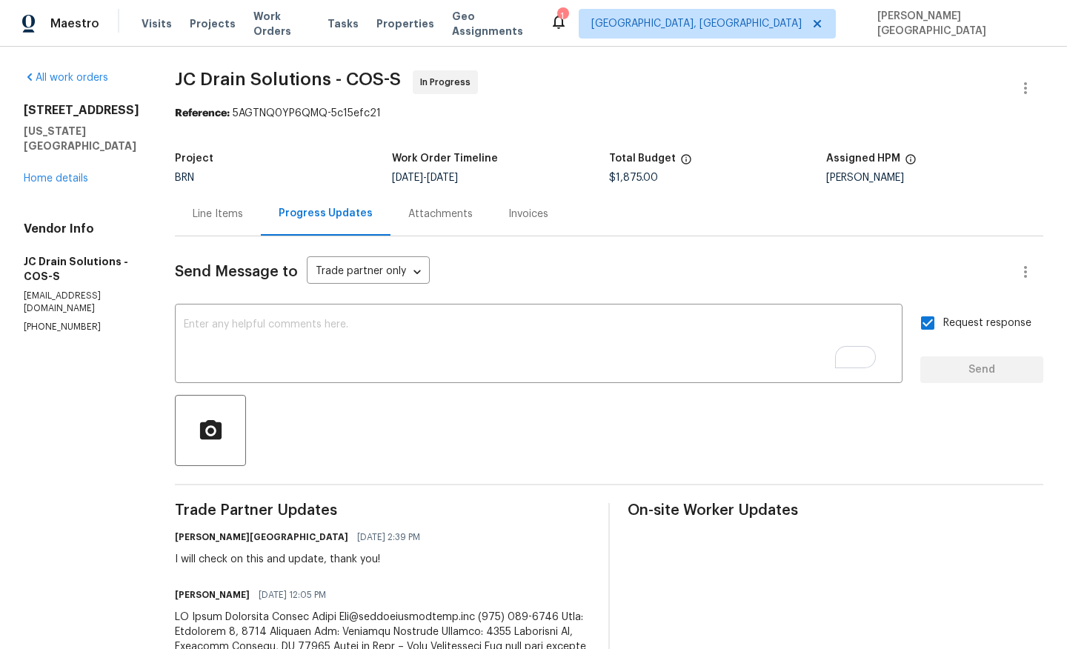
click at [239, 212] on div "Line Items" at bounding box center [218, 214] width 50 height 15
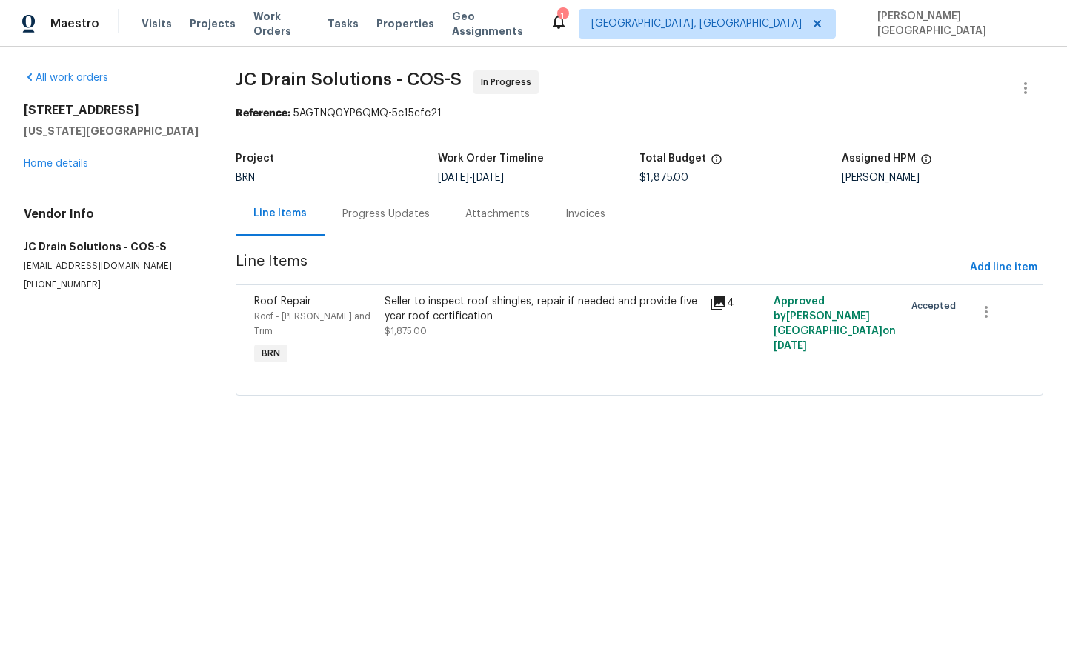
click at [462, 324] on div "Seller to inspect roof shingles, repair if needed and provide five year roof ce…" at bounding box center [543, 316] width 316 height 44
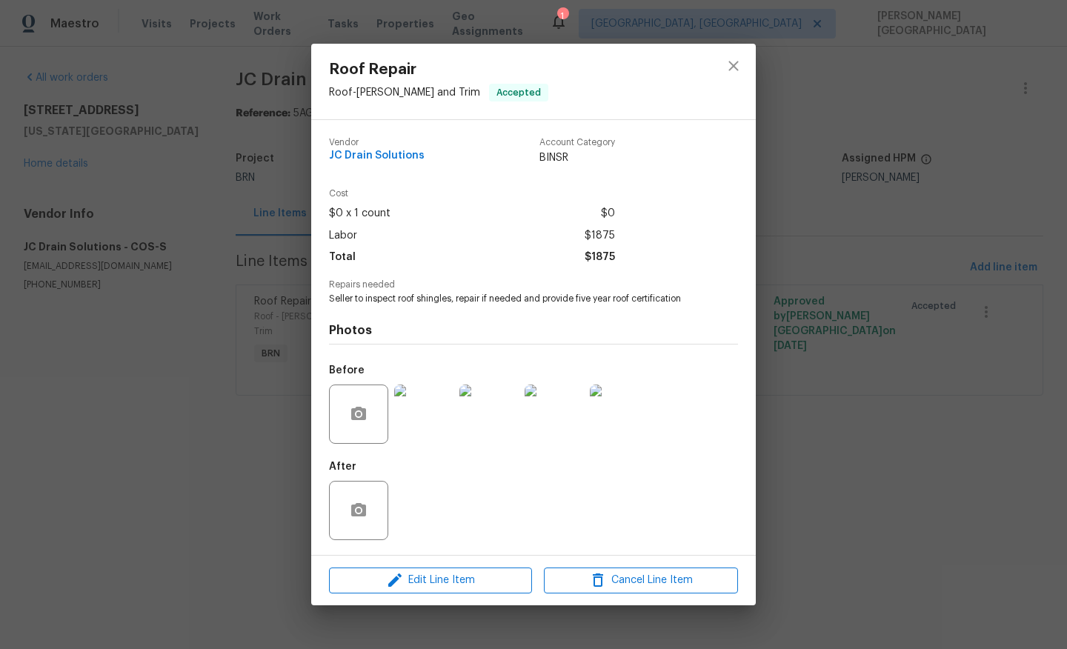
click at [408, 295] on span "Seller to inspect roof shingles, repair if needed and provide five year roof ce…" at bounding box center [513, 299] width 368 height 13
copy span "Seller to inspect roof shingles, repair if needed and provide five year roof ce…"
click at [264, 339] on div "Roof Repair Roof - Eaves and Trim Accepted Vendor JC Drain Solutions Account Ca…" at bounding box center [533, 324] width 1067 height 649
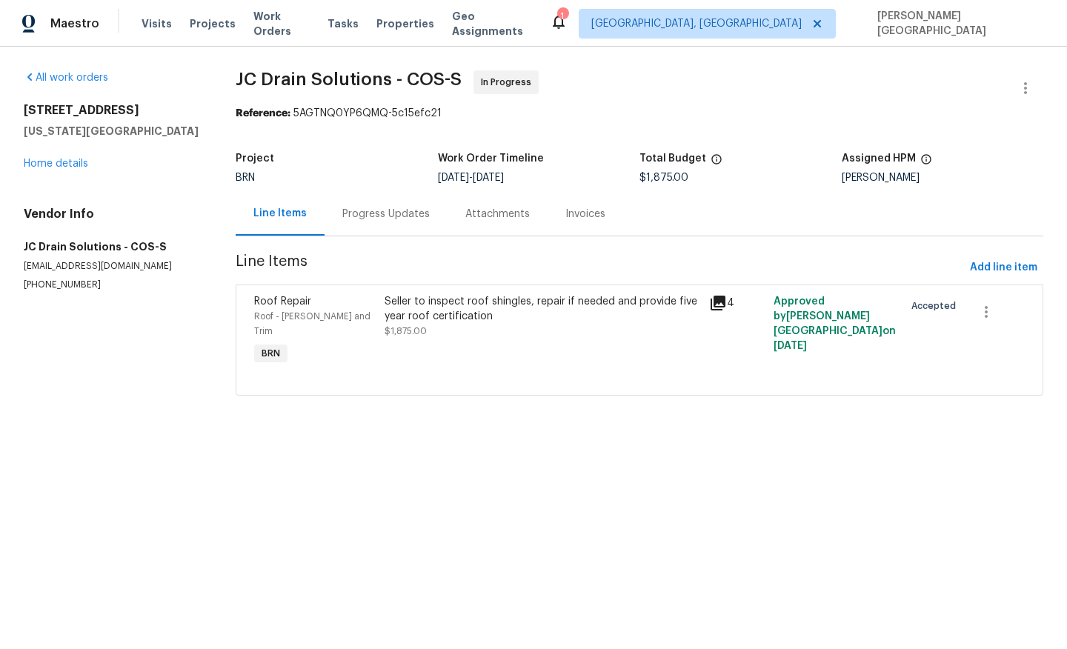
click at [468, 325] on div "Seller to inspect roof shingles, repair if needed and provide five year roof ce…" at bounding box center [543, 316] width 316 height 44
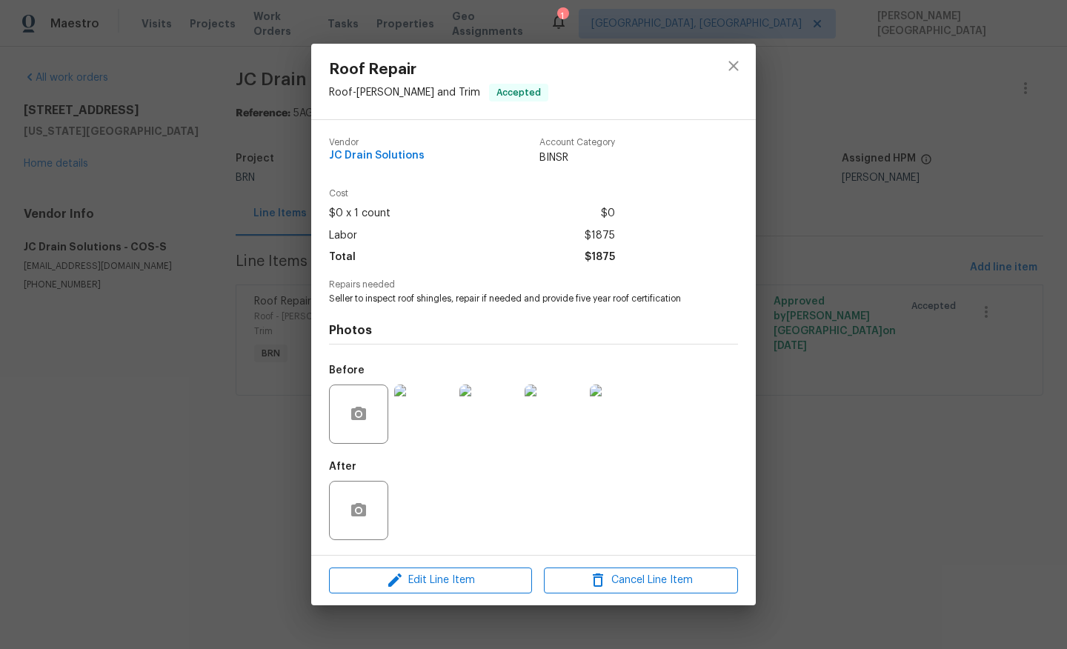
click at [143, 387] on div "Roof Repair Roof - Eaves and Trim Accepted Vendor JC Drain Solutions Account Ca…" at bounding box center [533, 324] width 1067 height 649
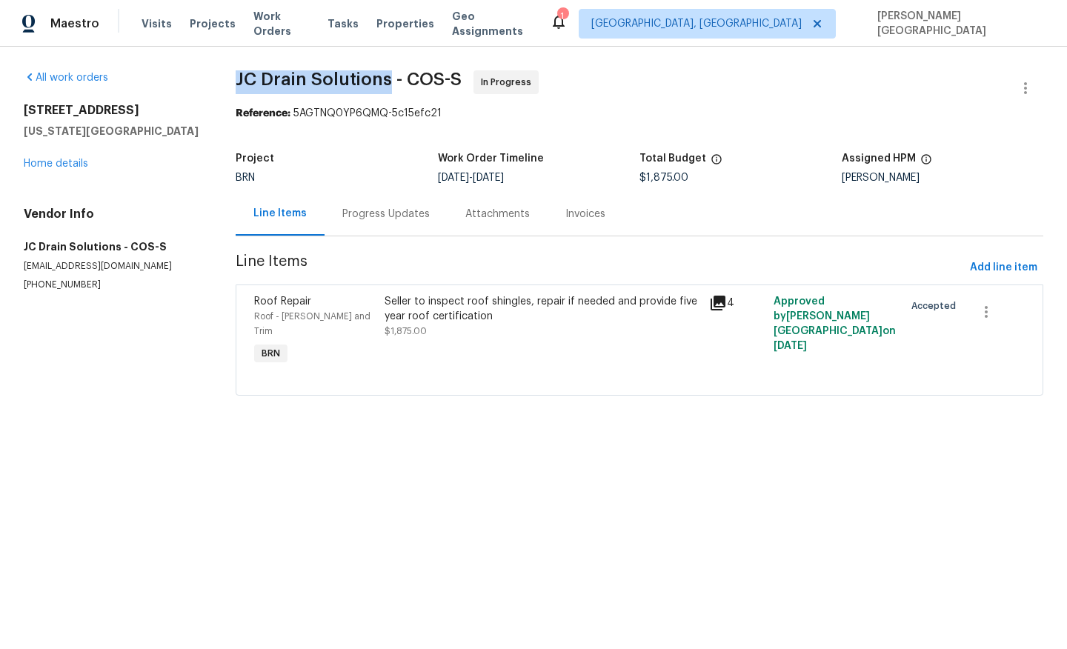
drag, startPoint x: 252, startPoint y: 76, endPoint x: 404, endPoint y: 77, distance: 151.9
click at [404, 78] on div "All work orders 7045 Highcroft Dr Colorado Springs, CO 80922 Home details Vendo…" at bounding box center [533, 242] width 1067 height 390
copy span "JC Drain Solutions"
click at [428, 322] on div "Seller to inspect roof shingles, repair if needed and provide five year roof ce…" at bounding box center [543, 309] width 316 height 30
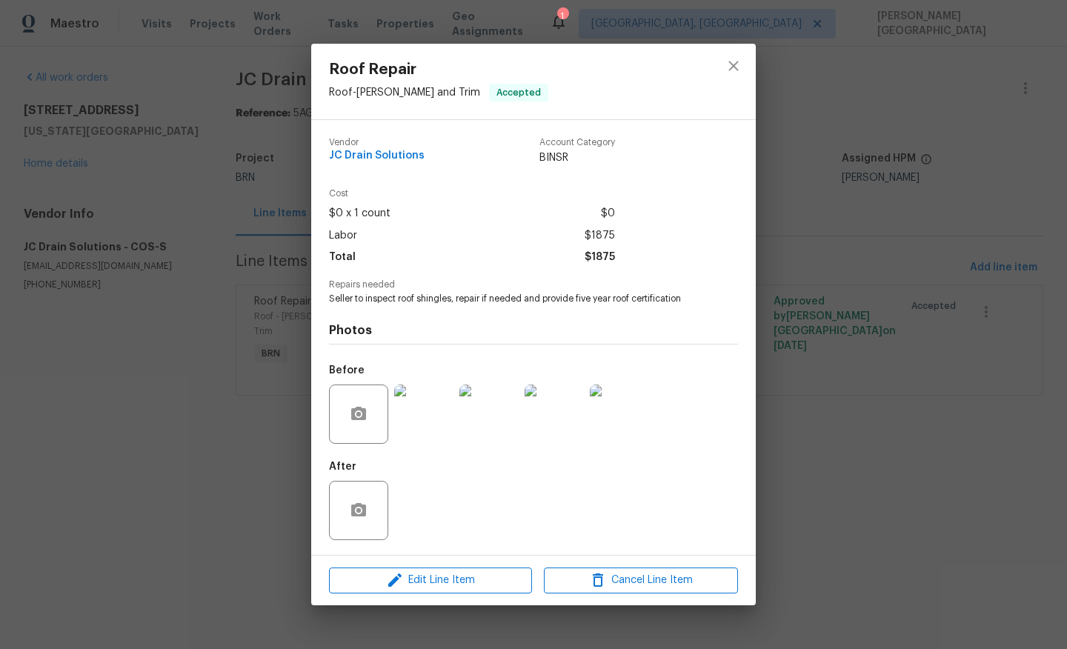
click at [234, 259] on div "Roof Repair Roof - Eaves and Trim Accepted Vendor JC Drain Solutions Account Ca…" at bounding box center [533, 324] width 1067 height 649
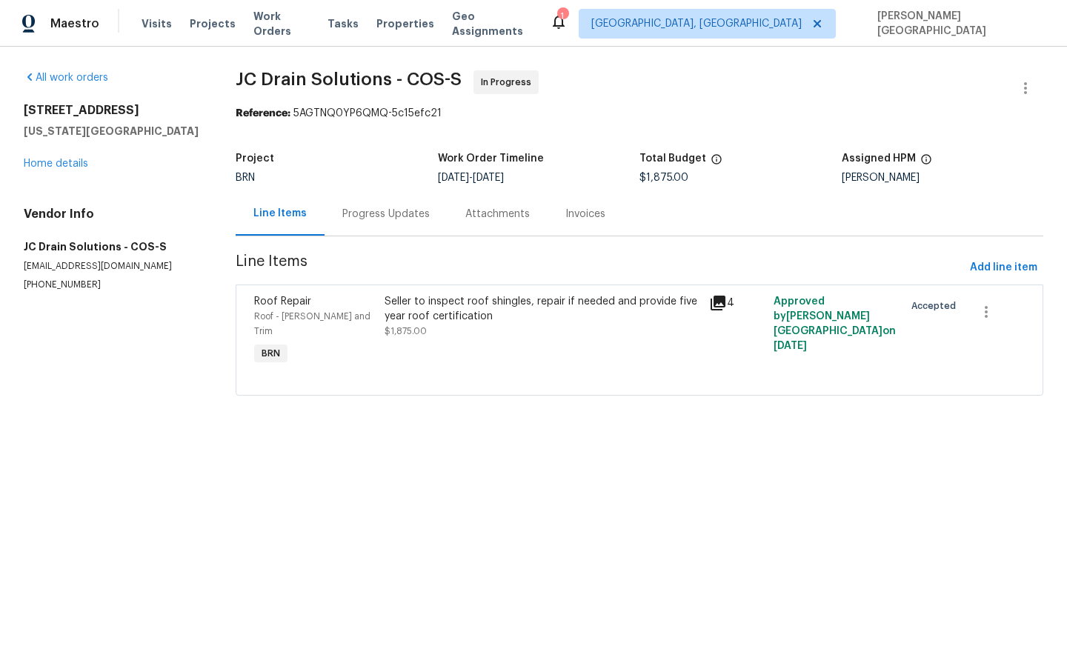
click at [382, 223] on div "Progress Updates" at bounding box center [386, 214] width 123 height 44
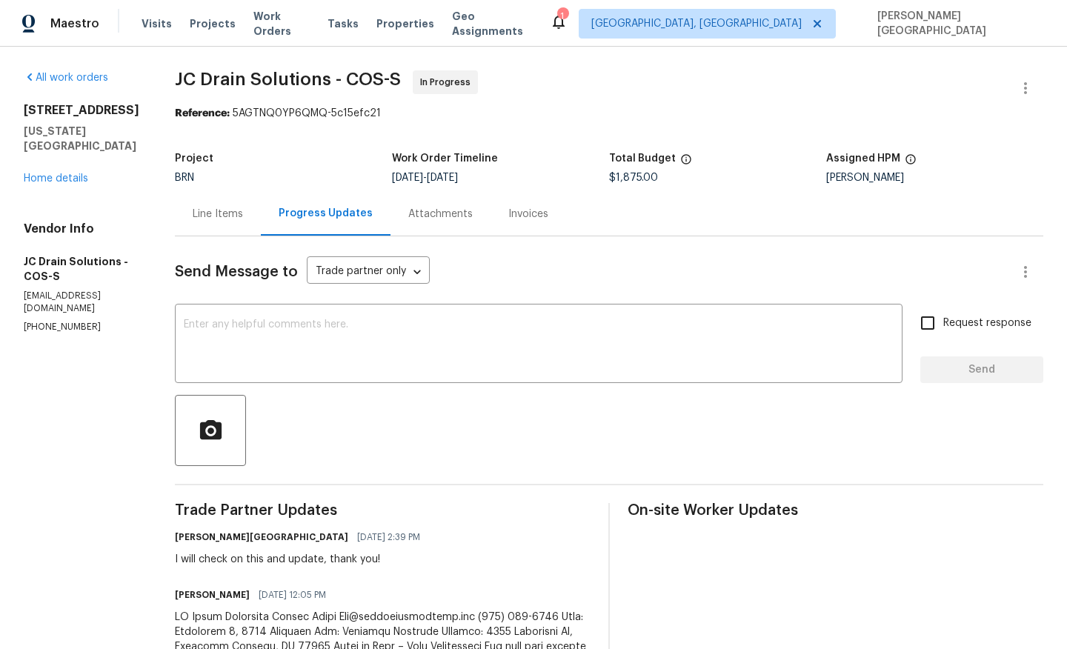
scroll to position [333, 0]
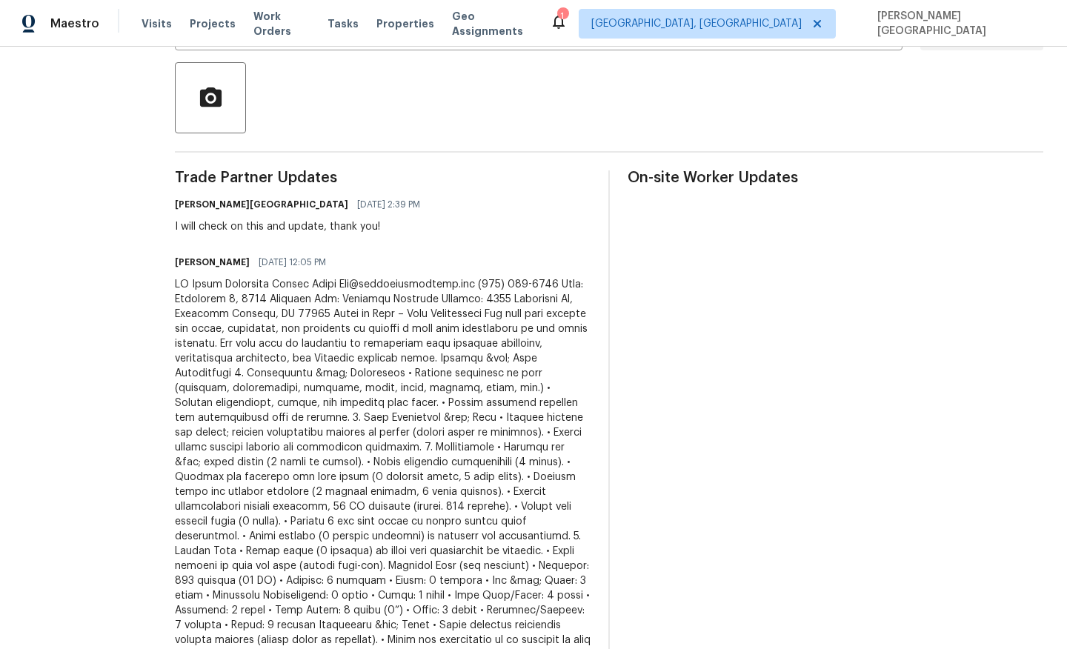
click at [333, 393] on div at bounding box center [383, 477] width 416 height 400
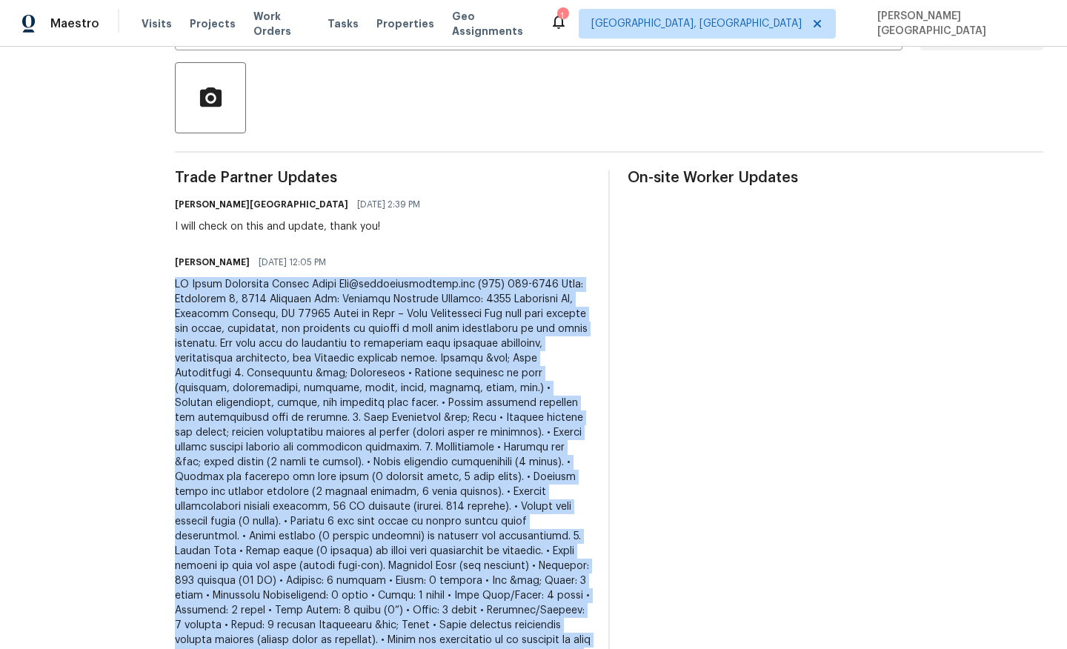
click at [333, 393] on div at bounding box center [383, 477] width 416 height 400
copy div "JC Drain Solutions Victor Lopez Vic@jcdrainsolutions.com (720) 877-2824 Date: S…"
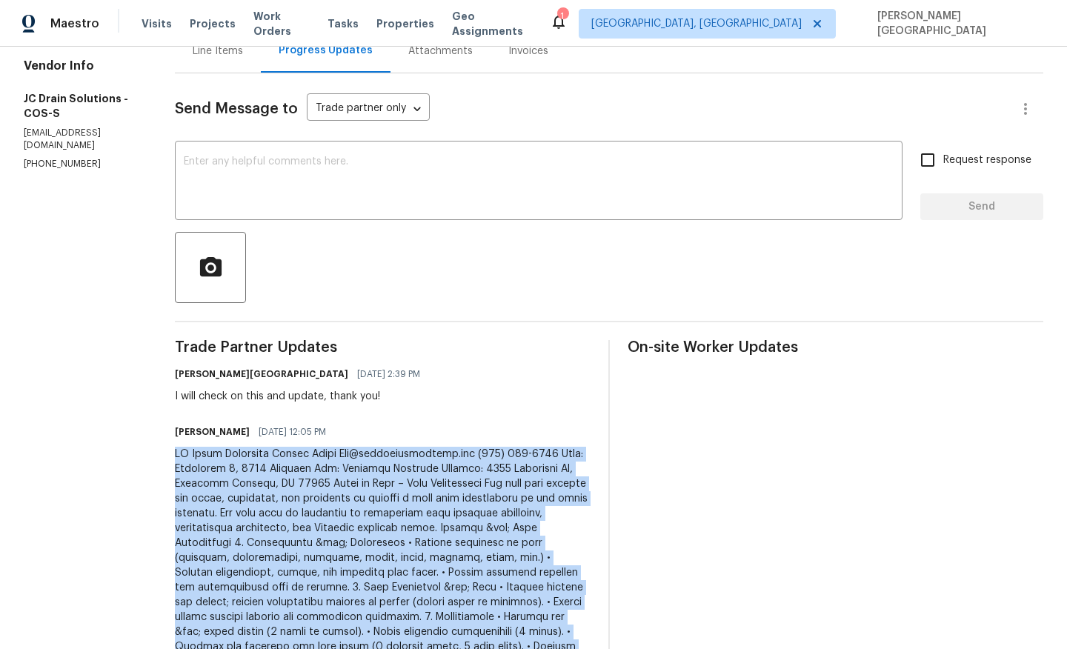
scroll to position [0, 0]
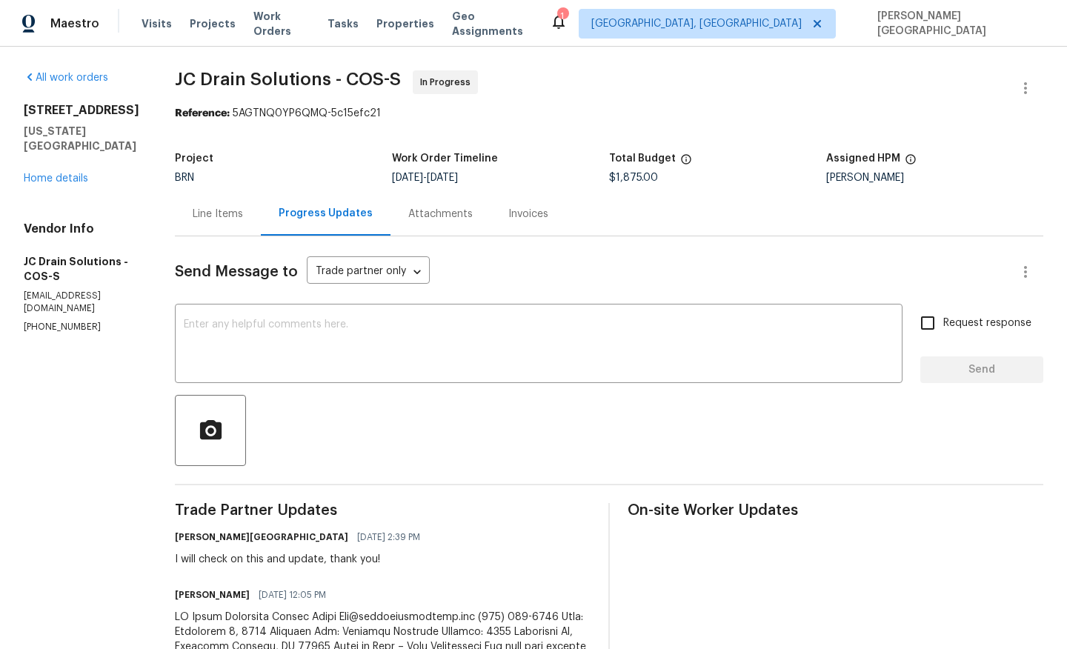
click at [639, 187] on div "Project BRN Work Order Timeline 8/27/2025 - 8/30/2025 Total Budget $1,875.00 As…" at bounding box center [609, 167] width 868 height 47
copy span "$1,875.00"
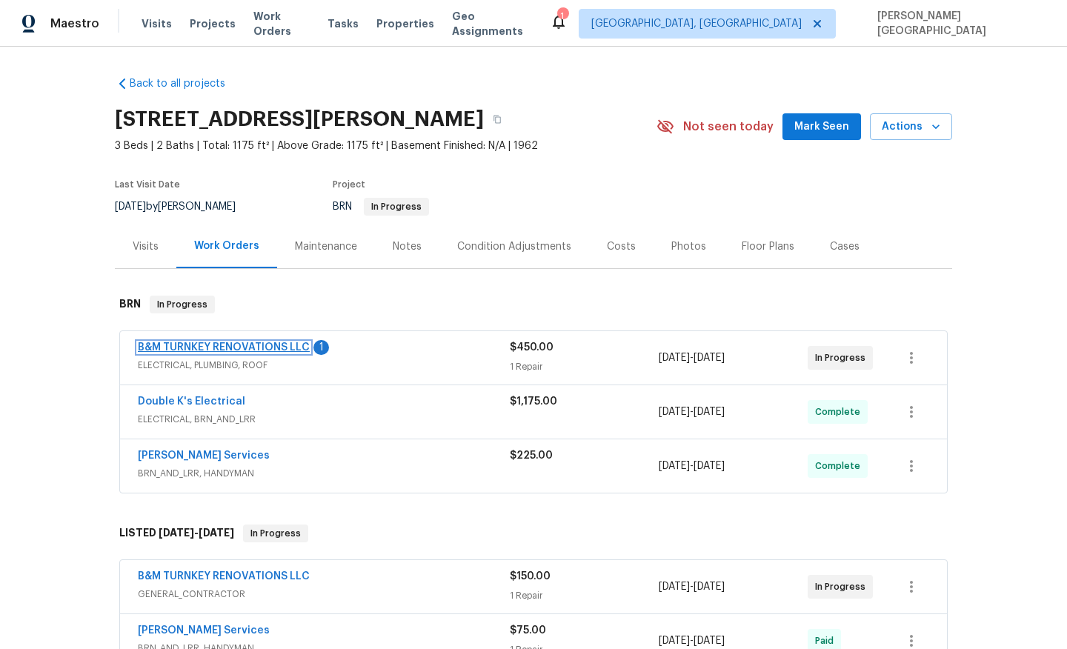
click at [241, 346] on link "B&M TURNKEY RENOVATIONS LLC" at bounding box center [224, 347] width 172 height 10
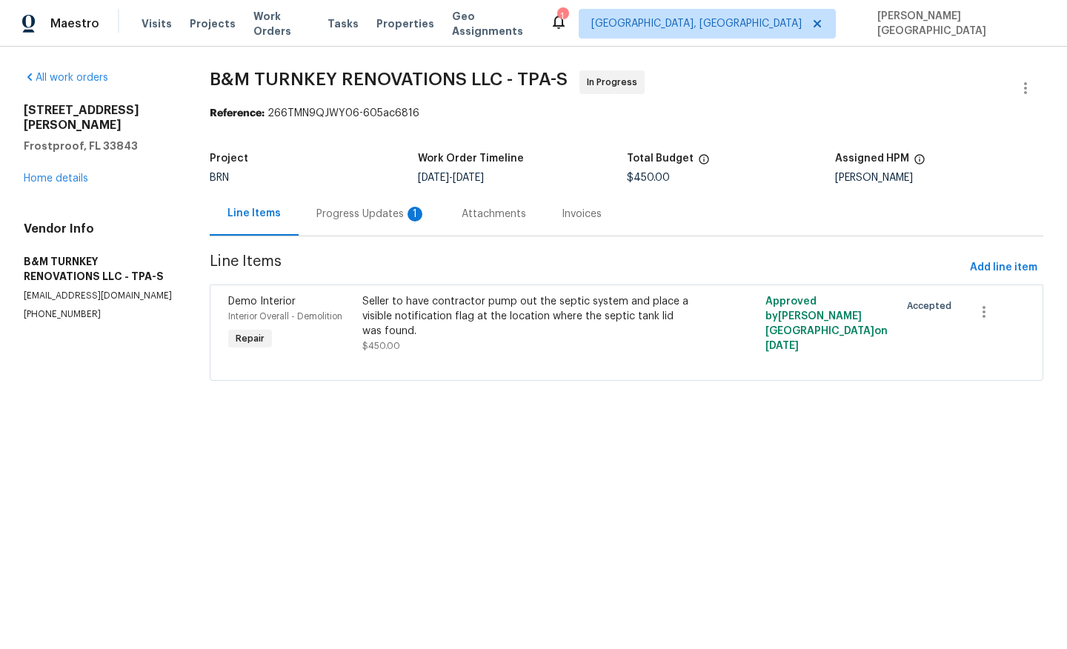
click at [383, 218] on div "Progress Updates 1" at bounding box center [371, 214] width 110 height 15
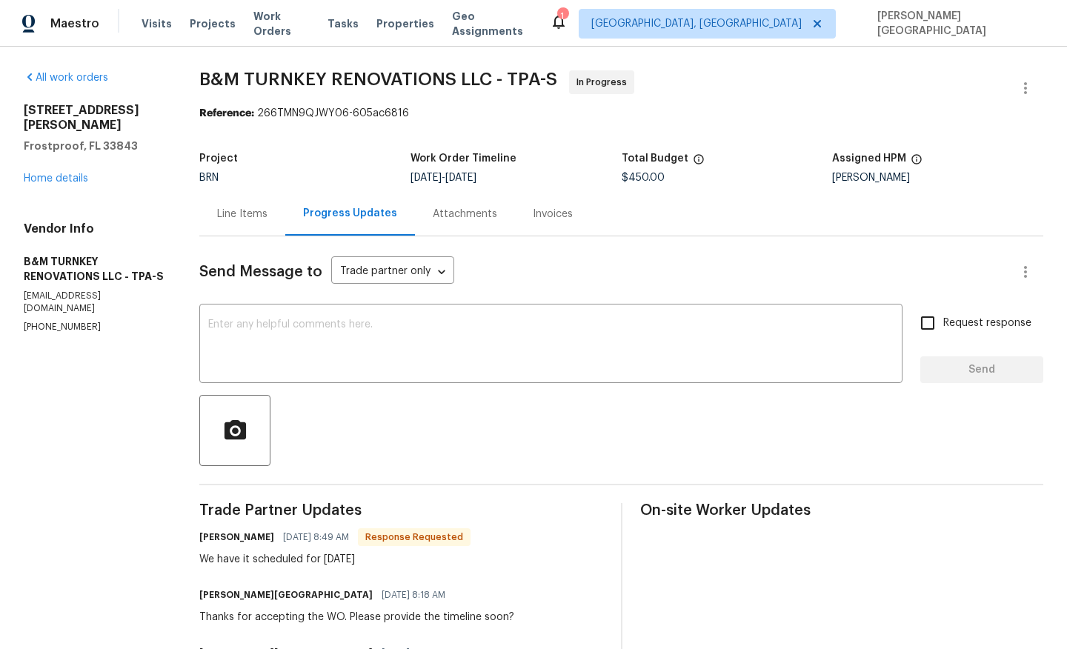
scroll to position [7, 0]
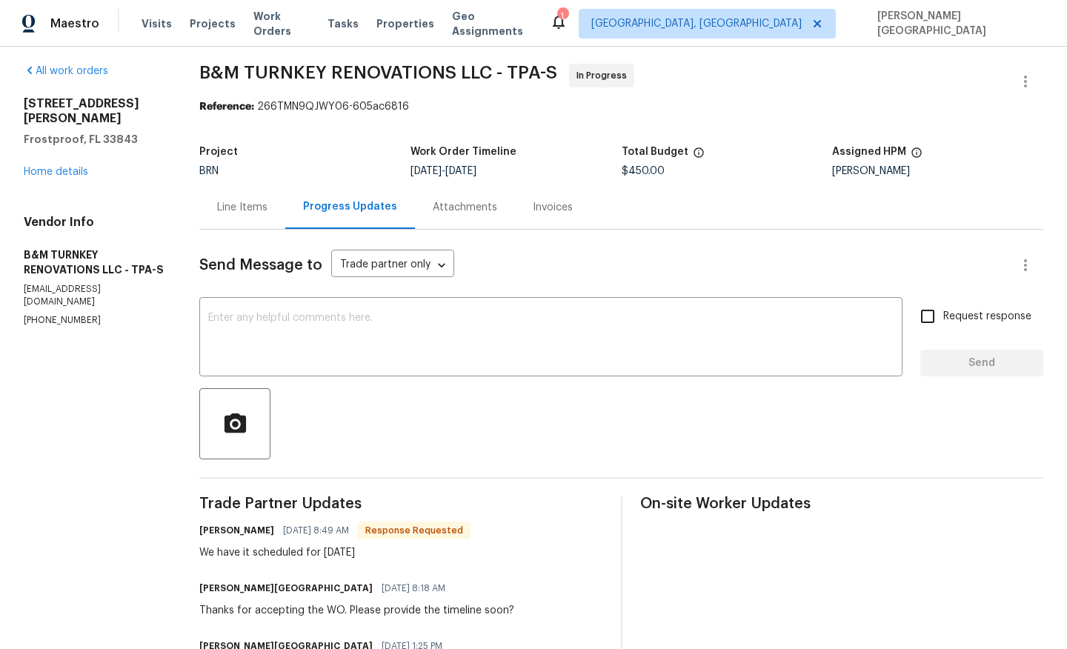
click at [355, 555] on div "We have it scheduled for [DATE]" at bounding box center [334, 552] width 271 height 15
click at [355, 555] on div "We have it scheduled for tomorrow 9/4" at bounding box center [334, 552] width 271 height 15
copy div "We have it scheduled for tomorrow 9/4"
click at [307, 360] on textarea at bounding box center [550, 339] width 685 height 52
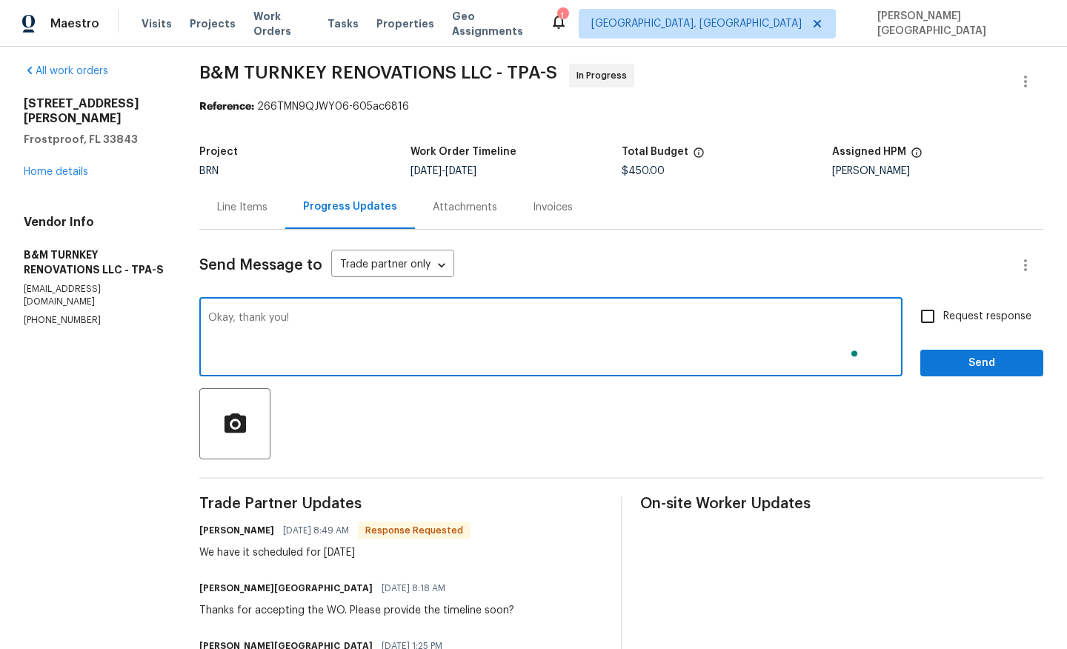
type textarea "Okay, thank you!"
click at [923, 324] on input "Request response" at bounding box center [927, 316] width 31 height 31
checkbox input "true"
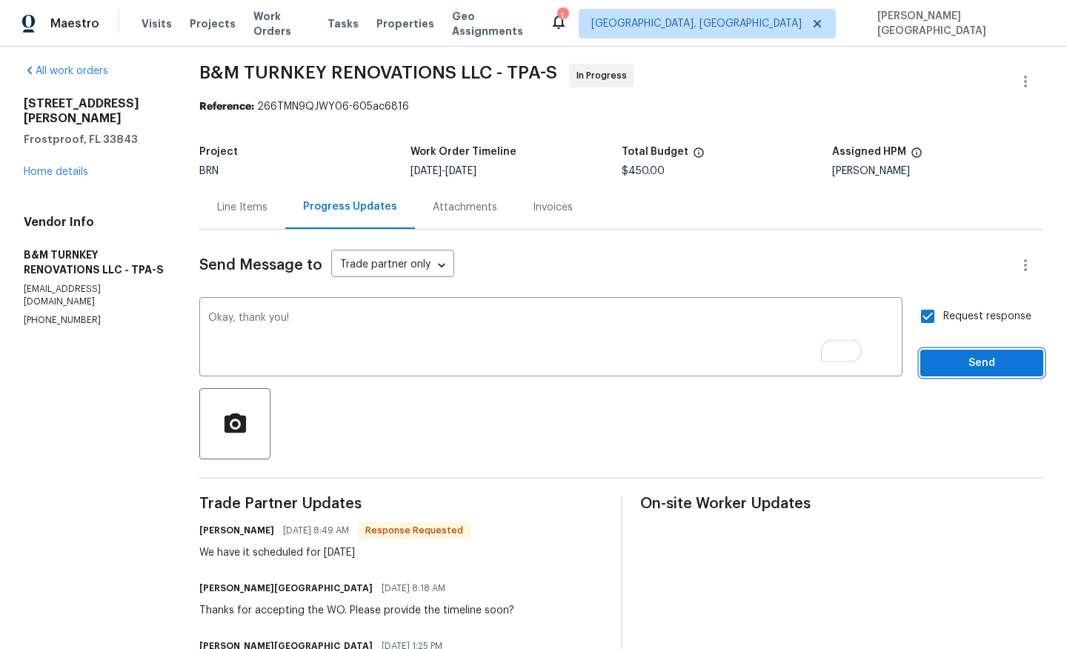
click at [945, 356] on span "Send" at bounding box center [981, 363] width 99 height 19
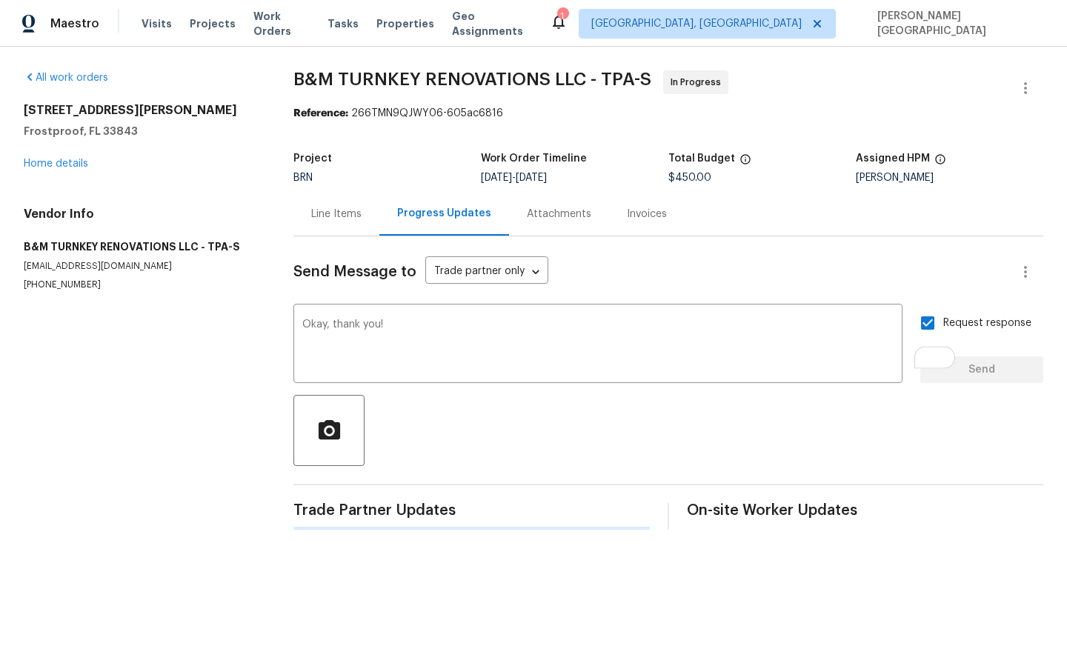
scroll to position [0, 0]
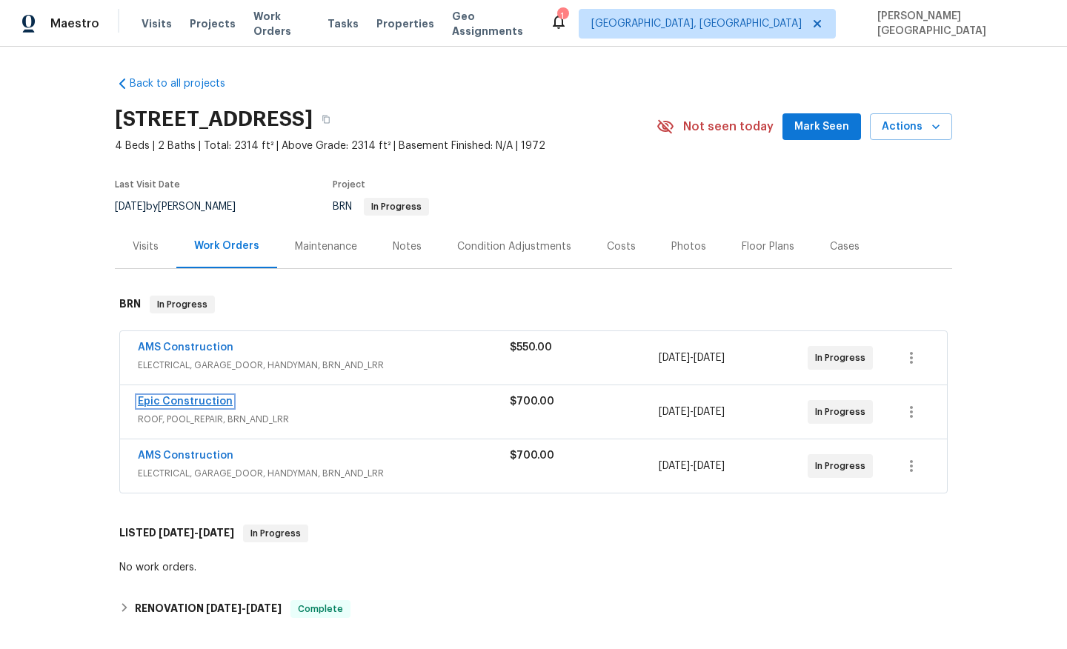
click at [209, 401] on link "Epic Construction" at bounding box center [185, 401] width 95 height 10
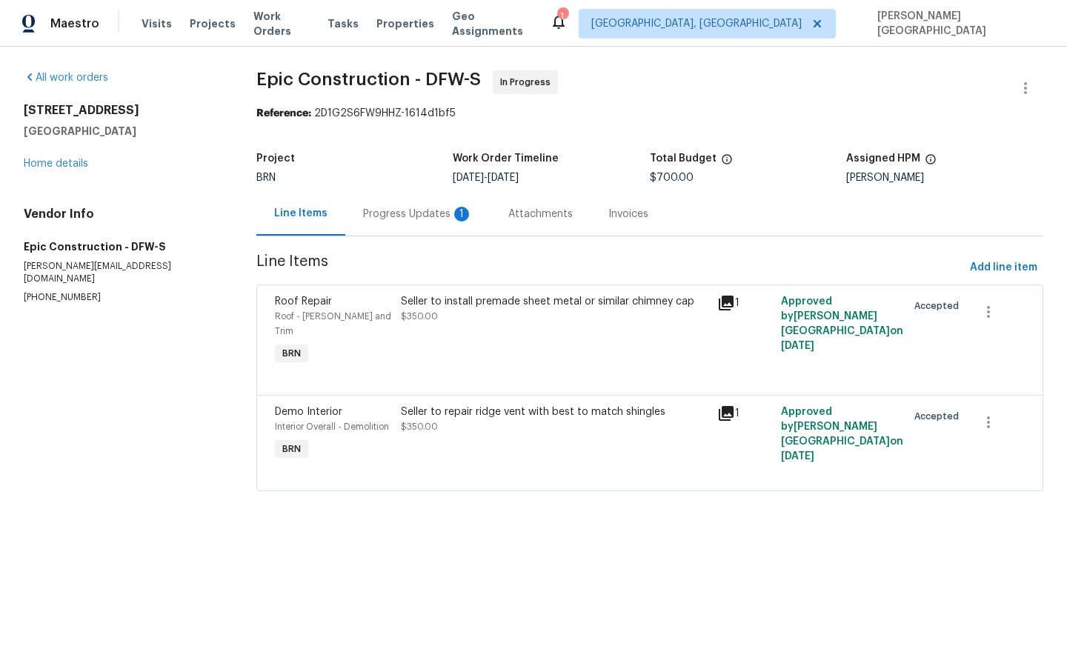
click at [410, 216] on div "Progress Updates 1" at bounding box center [418, 214] width 110 height 15
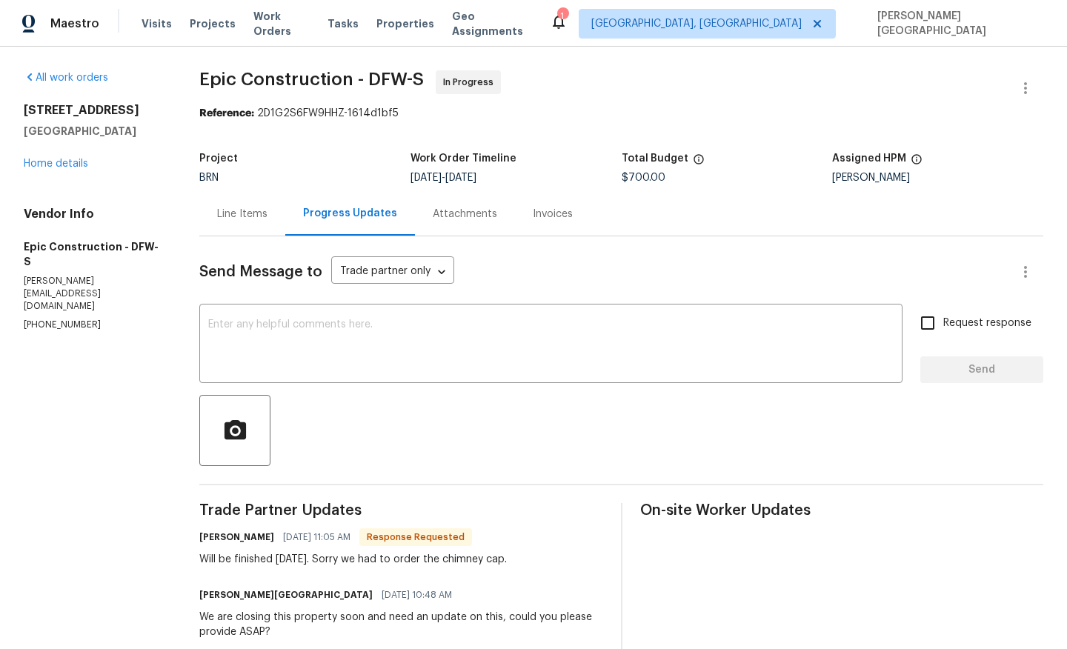
click at [322, 564] on div "Will be finished [DATE]. Sorry we had to order the chimney cap." at bounding box center [352, 559] width 307 height 15
copy div "Will be finished [DATE]. Sorry we had to order the chimney cap."
click at [285, 283] on div "Send Message to Trade partner only Trade partner only ​" at bounding box center [603, 272] width 808 height 36
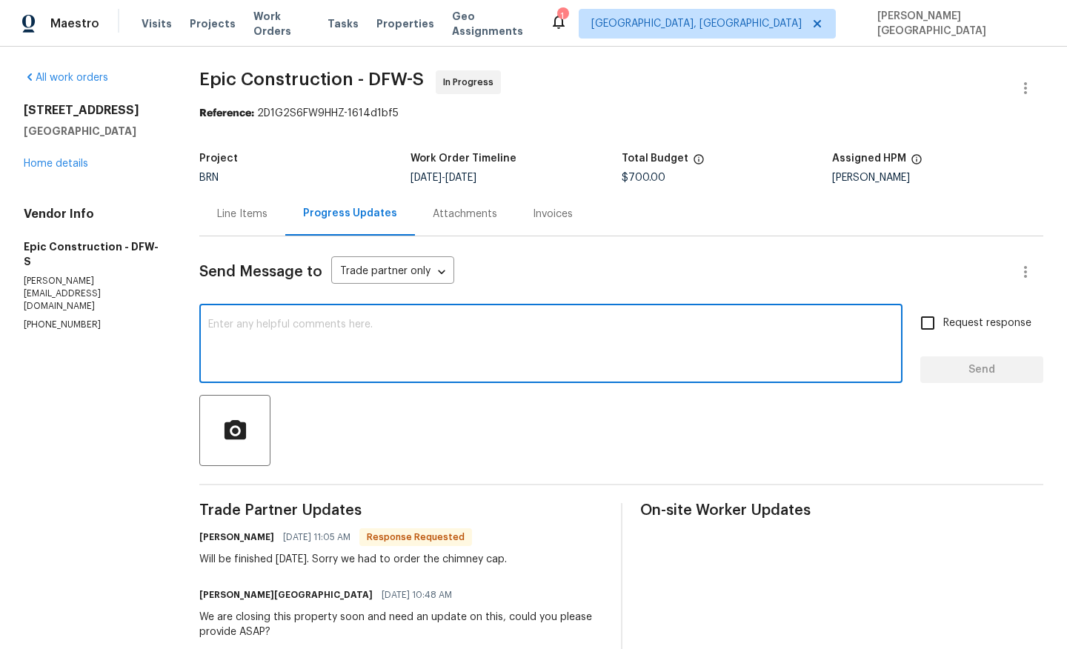
click at [279, 324] on textarea at bounding box center [550, 345] width 685 height 52
type textarea "Okay, thanks for the update."
click at [953, 313] on label "Request response" at bounding box center [971, 322] width 119 height 31
click at [943, 313] on input "Request response" at bounding box center [927, 322] width 31 height 31
checkbox input "true"
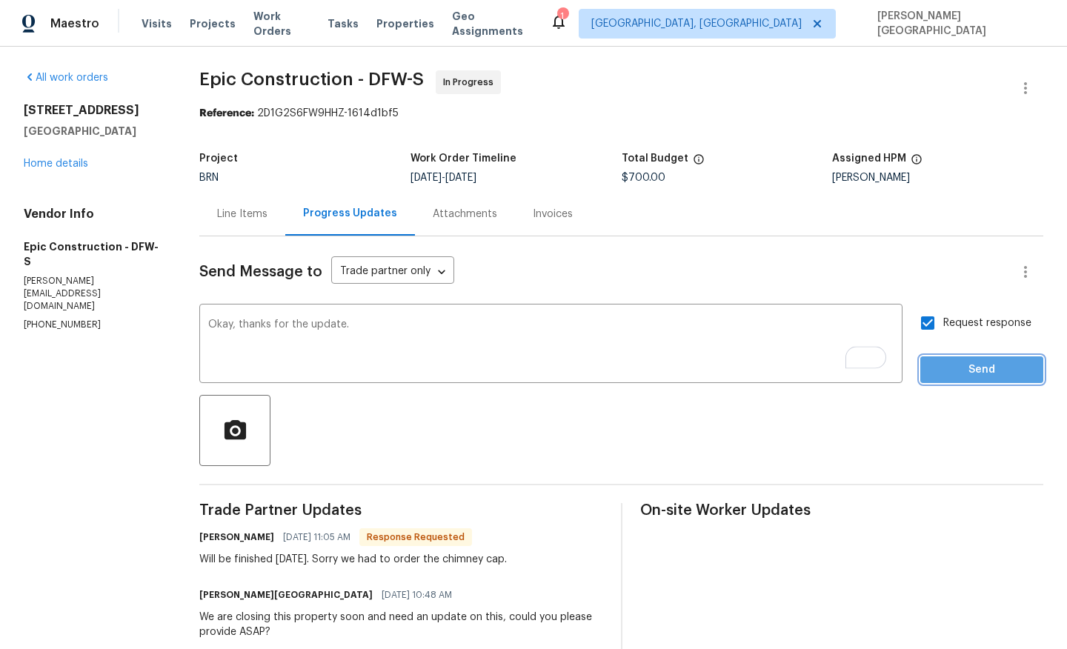
click at [969, 364] on span "Send" at bounding box center [981, 370] width 99 height 19
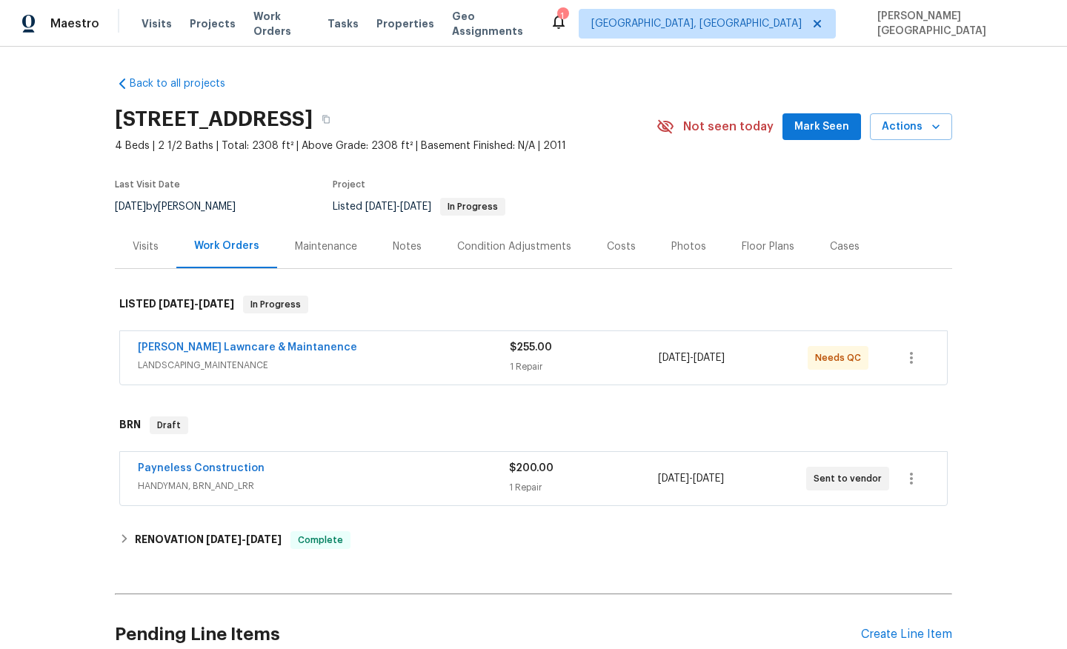
click at [230, 462] on span "Payneless Construction" at bounding box center [201, 468] width 127 height 15
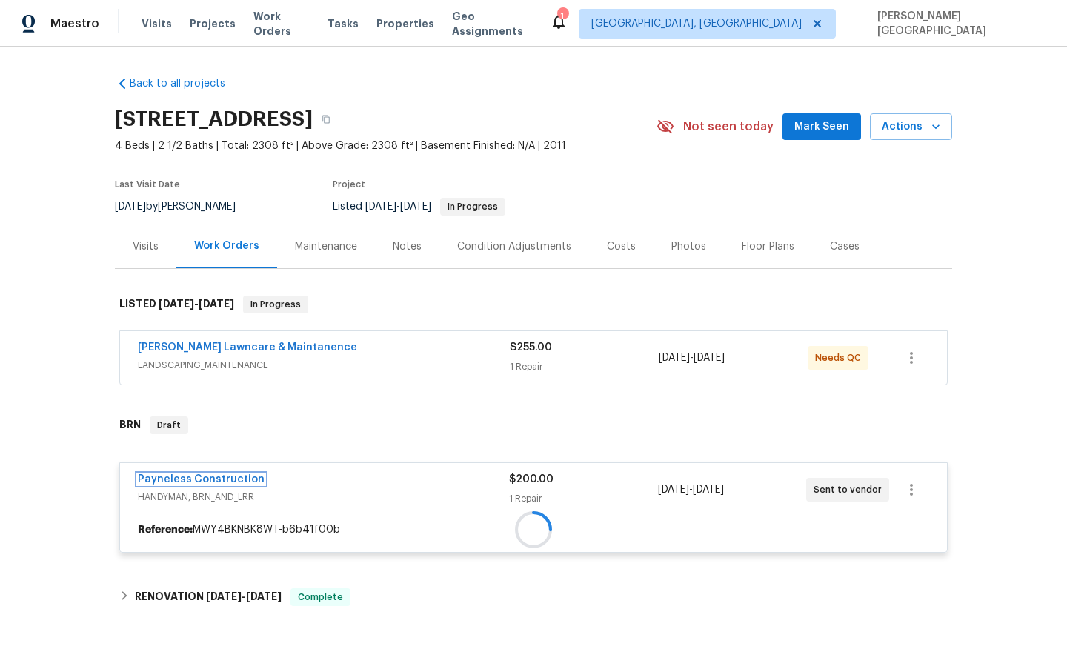
click at [235, 474] on div "Payneless Construction HANDYMAN, BRN_AND_LRR $200.00 1 Repair [DATE] - [DATE] S…" at bounding box center [533, 507] width 828 height 90
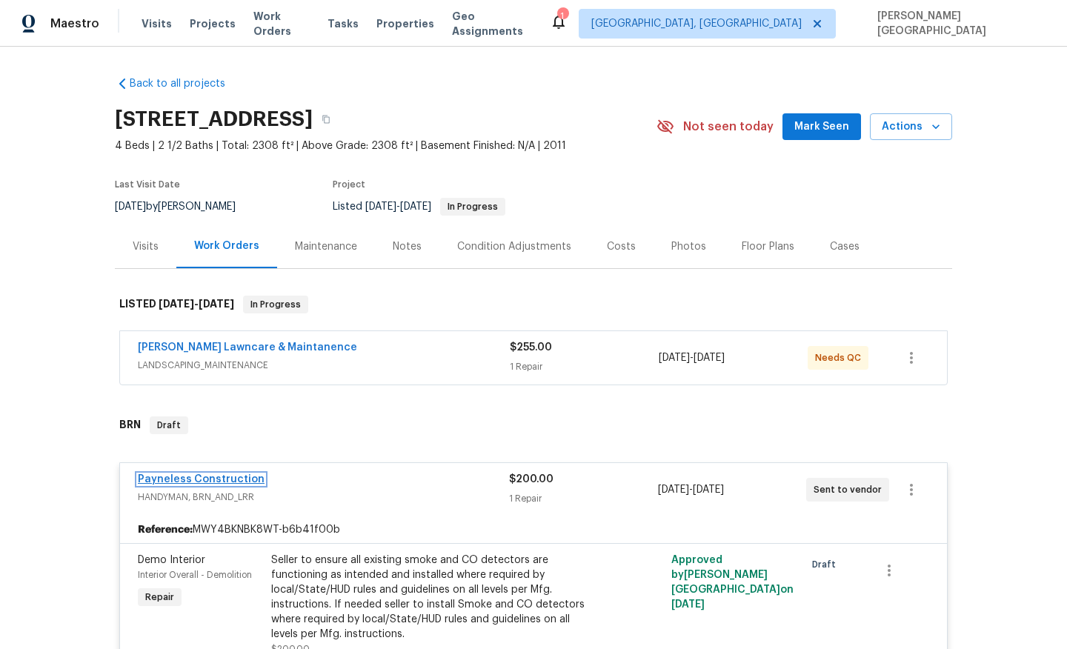
click at [220, 482] on link "Payneless Construction" at bounding box center [201, 479] width 127 height 10
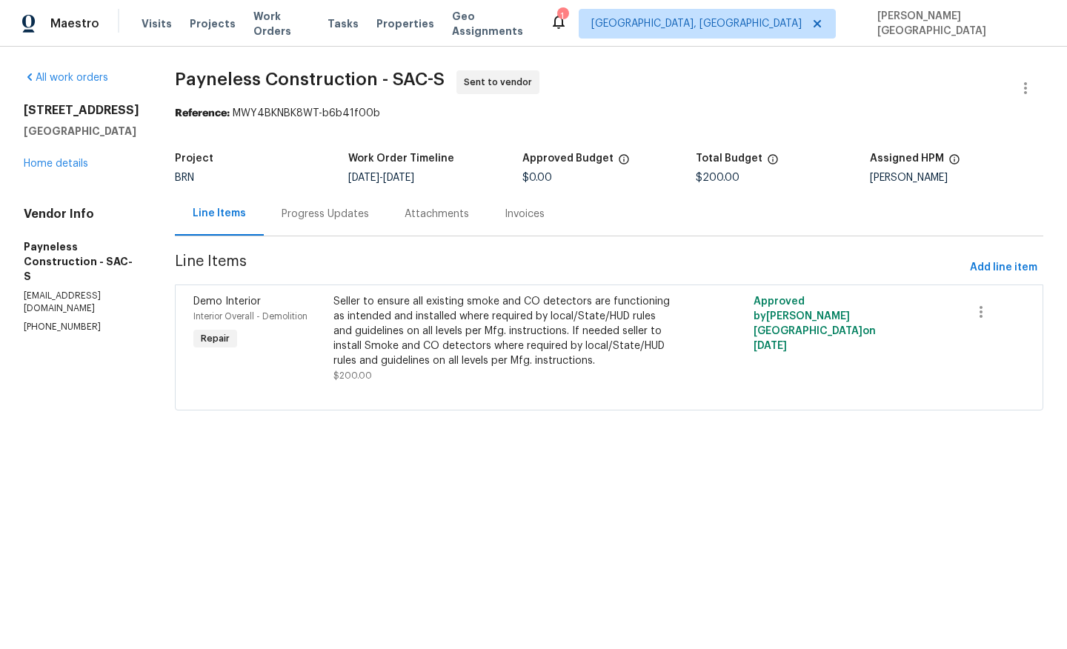
click at [328, 227] on div "Progress Updates" at bounding box center [325, 214] width 123 height 44
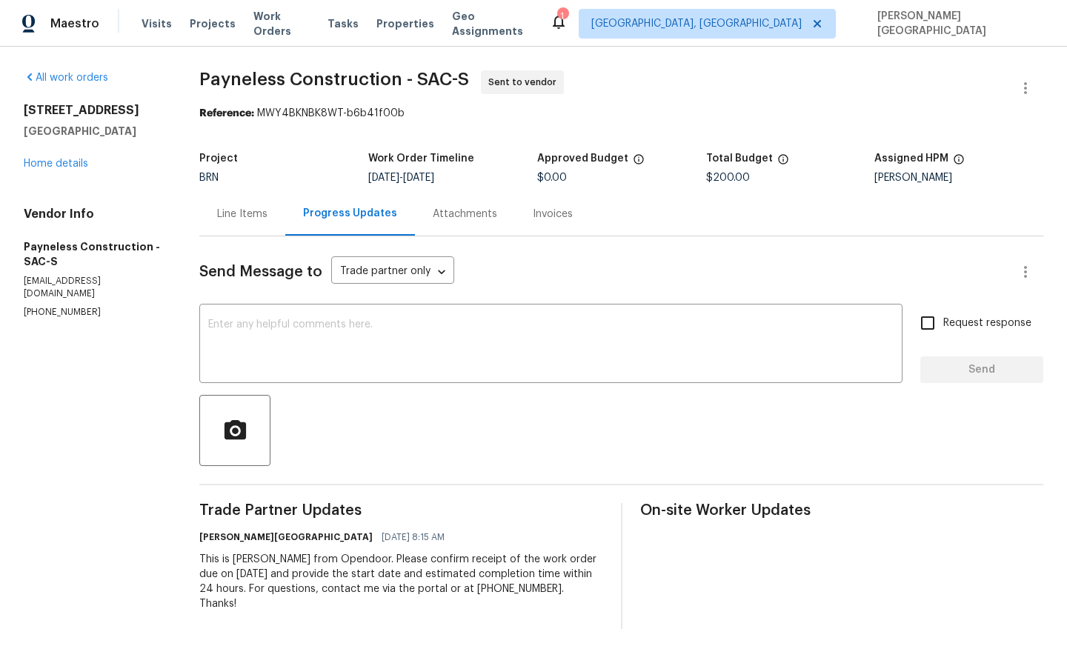
click at [337, 385] on div "Send Message to Trade partner only Trade partner only ​ x ​ Request response Se…" at bounding box center [621, 432] width 844 height 393
click at [312, 363] on textarea at bounding box center [550, 345] width 685 height 52
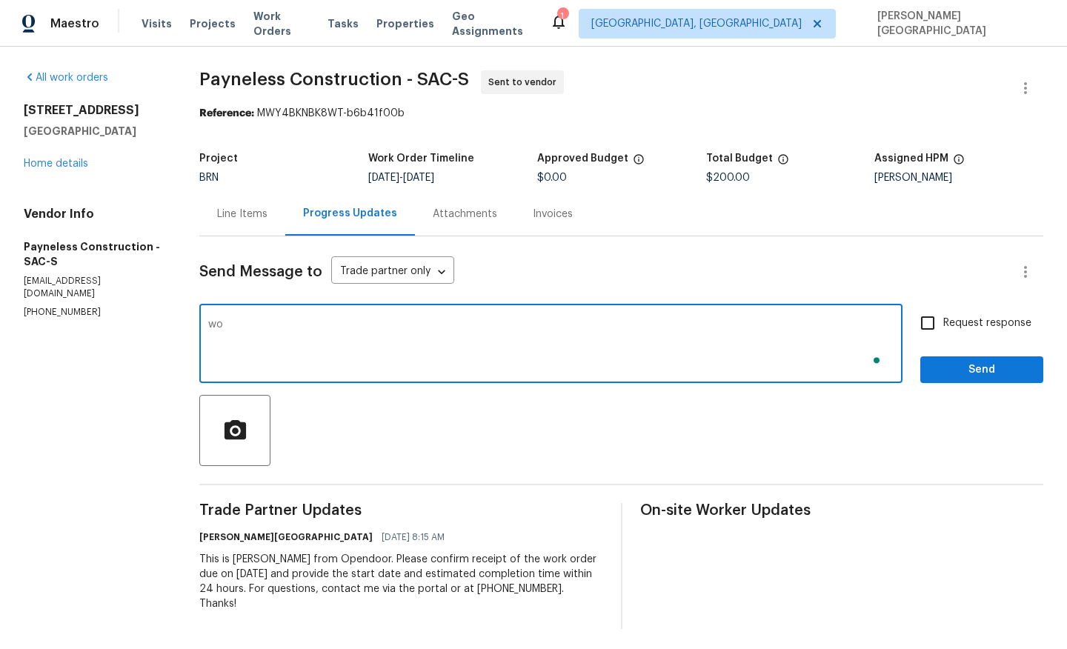
type textarea "w"
type textarea "Would you be taking up this WO?"
click at [931, 319] on input "Request response" at bounding box center [927, 322] width 31 height 31
checkbox input "true"
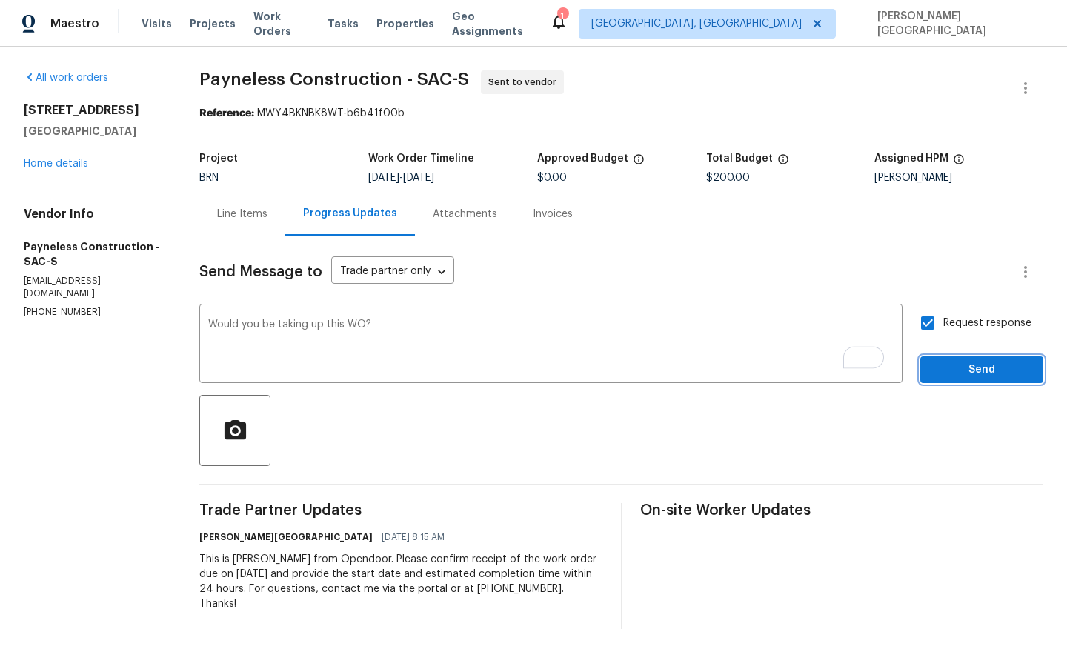
click at [937, 367] on span "Send" at bounding box center [981, 370] width 99 height 19
